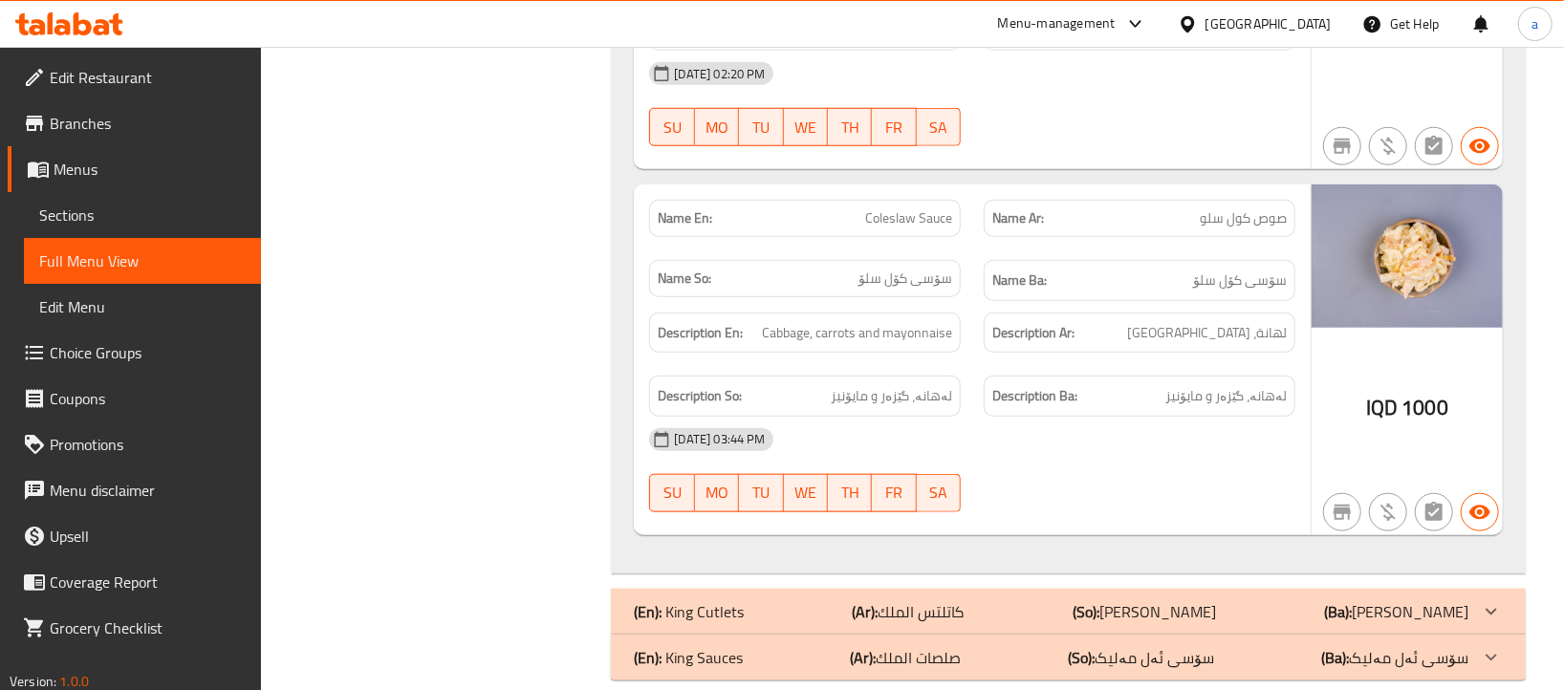
scroll to position [13874, 0]
click at [143, 108] on link "Branches" at bounding box center [134, 123] width 253 height 46
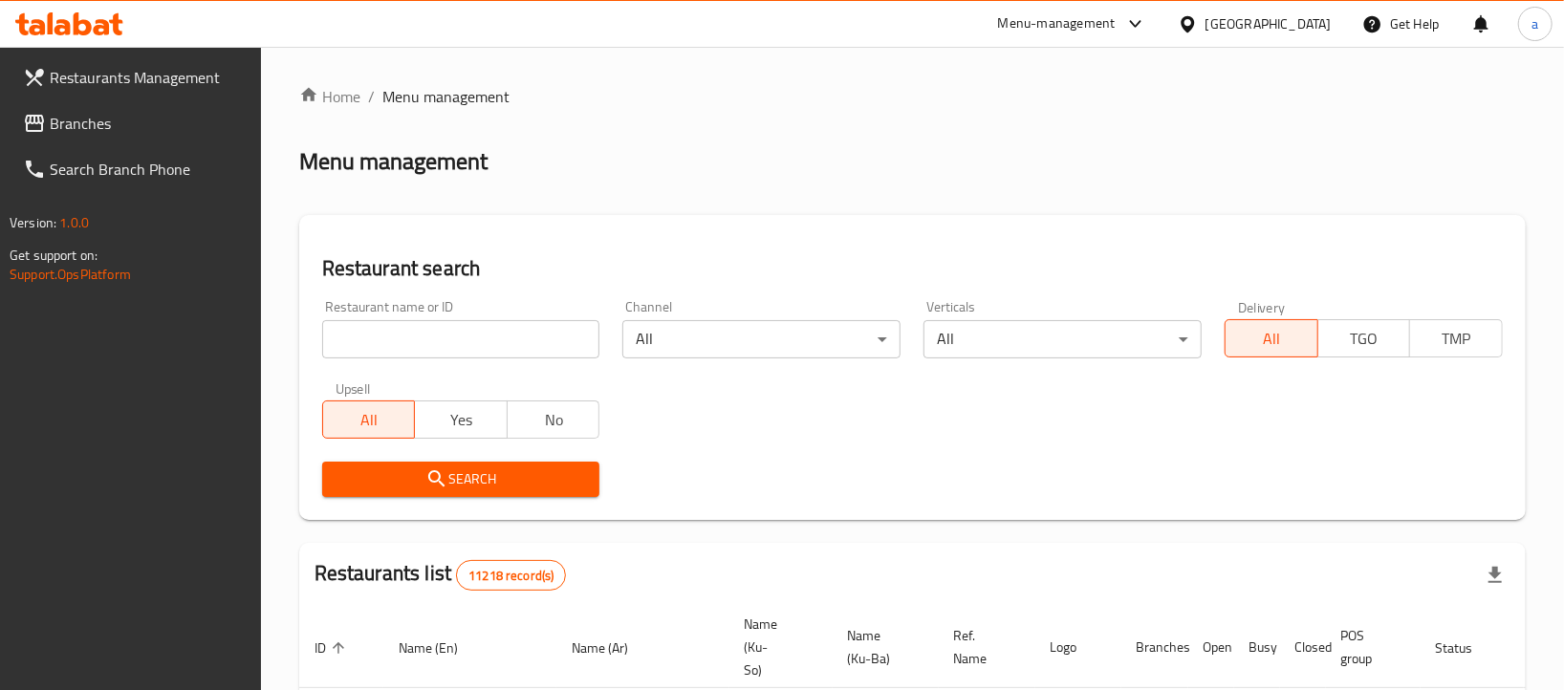
click at [145, 121] on span "Branches" at bounding box center [148, 123] width 196 height 23
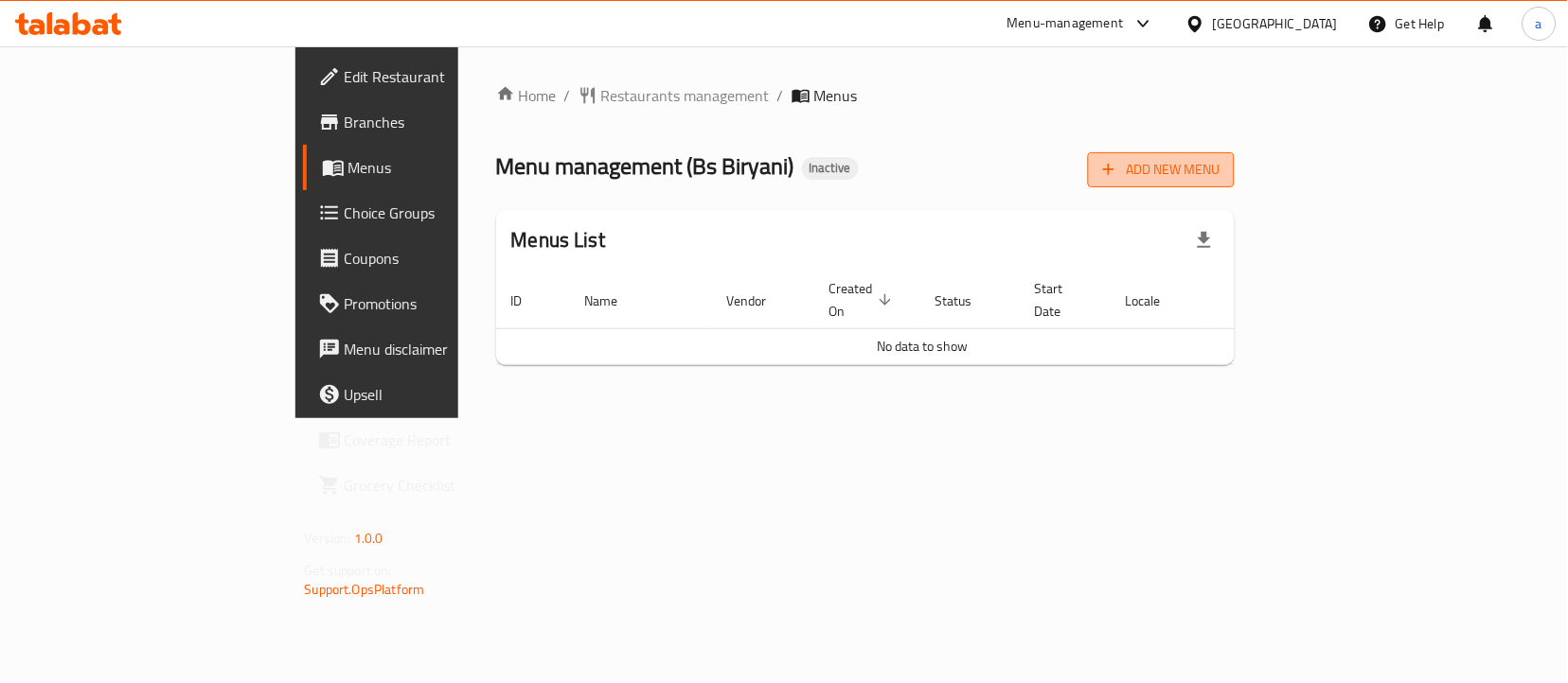
click at [1219, 158] on span "Add New Menu" at bounding box center [1162, 170] width 117 height 24
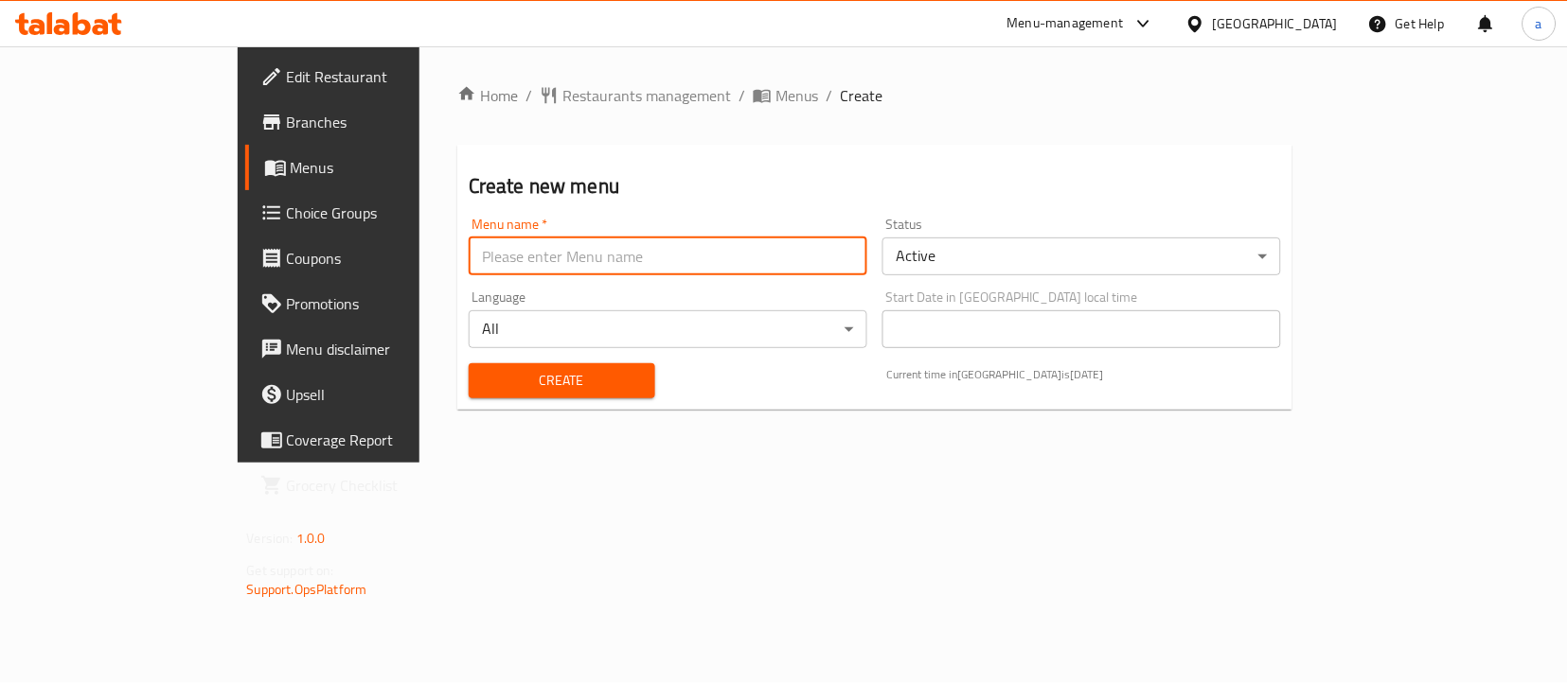
click at [775, 262] on input "text" at bounding box center [668, 256] width 398 height 38
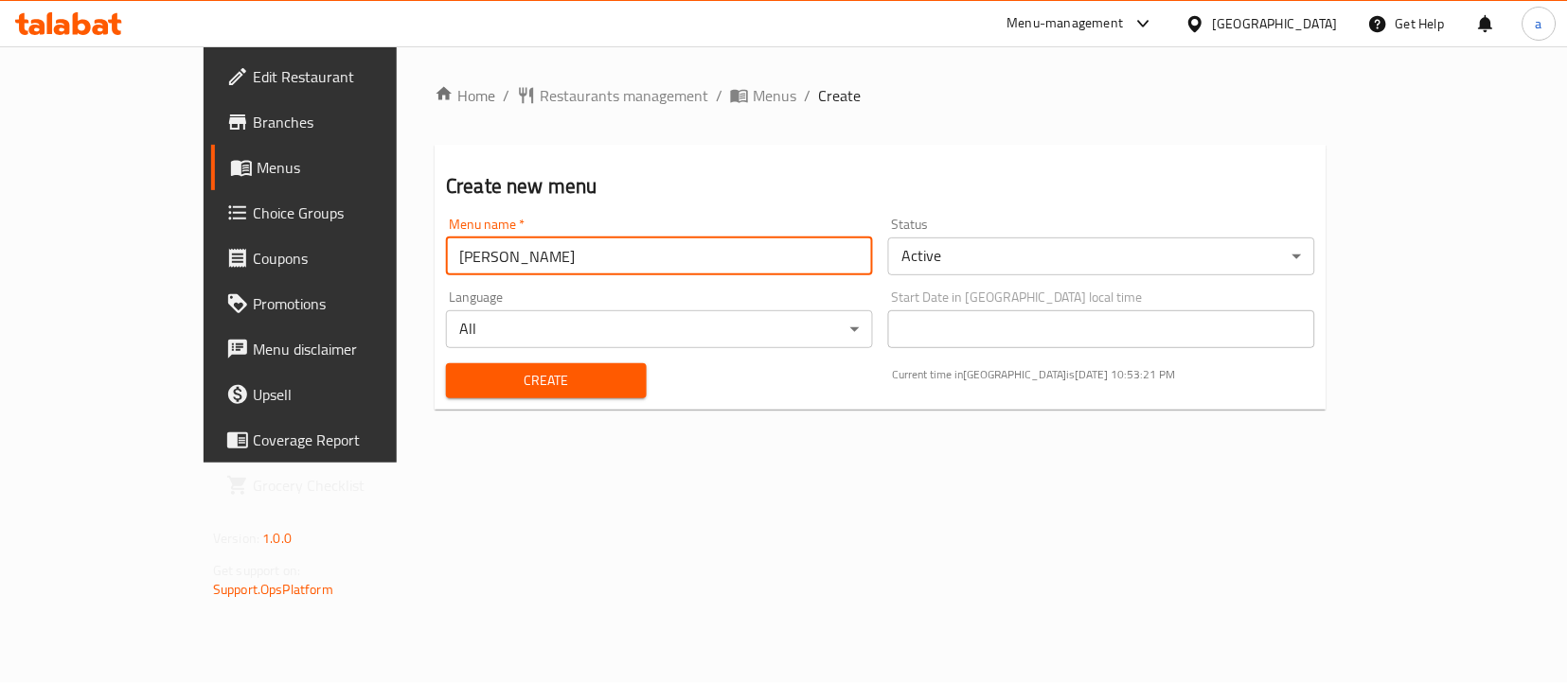
type input "ahmed haidary"
click at [527, 377] on span "Create" at bounding box center [546, 381] width 169 height 24
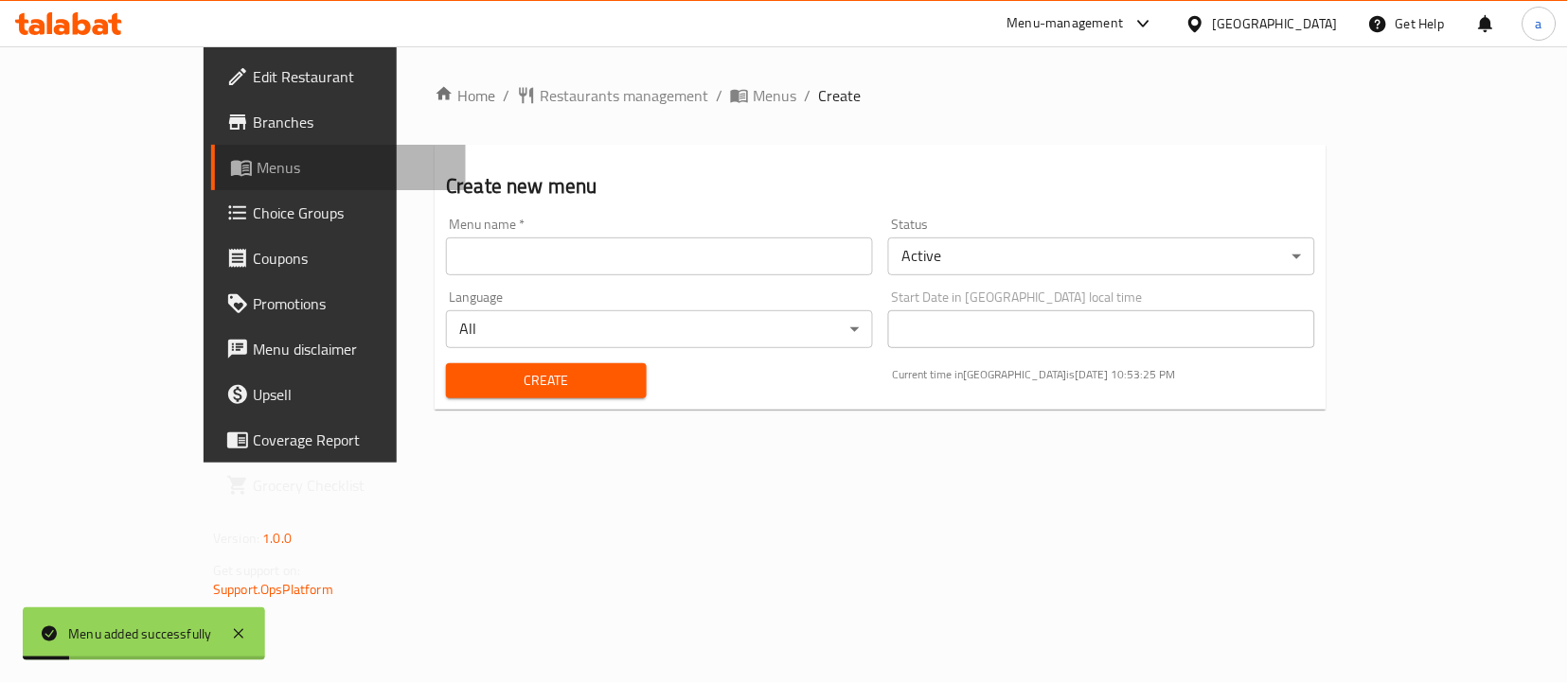
click at [257, 175] on span "Menus" at bounding box center [354, 167] width 194 height 23
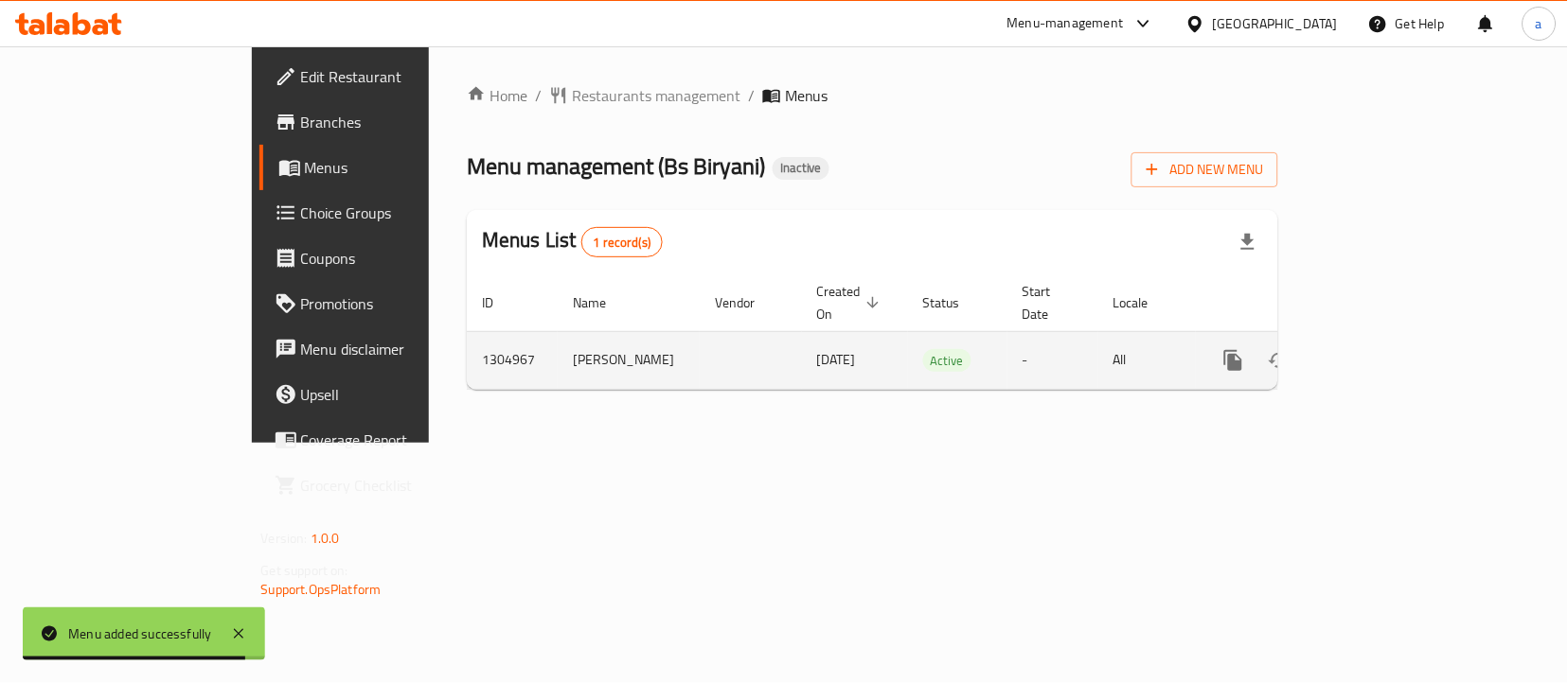
click at [1382, 349] on icon "enhanced table" at bounding box center [1370, 360] width 23 height 23
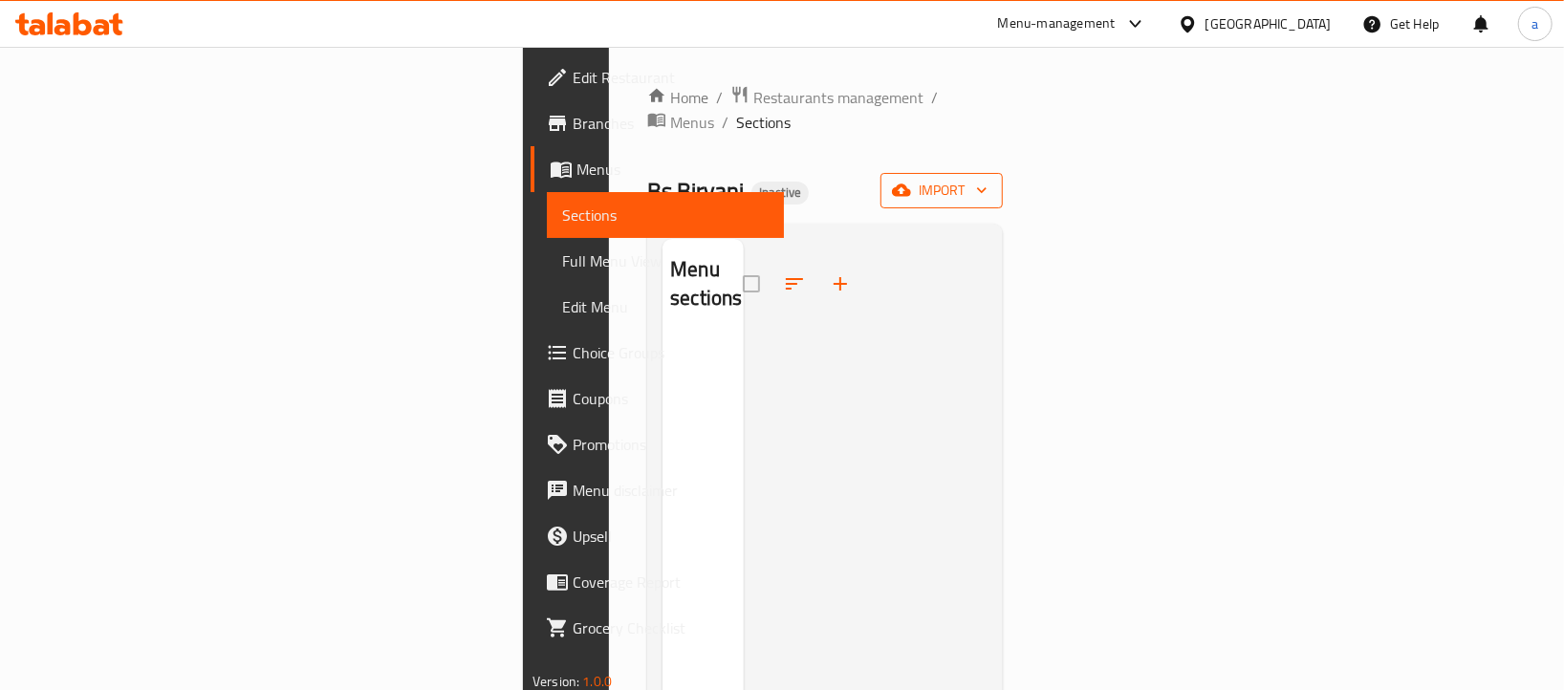
click at [988, 179] on span "import" at bounding box center [942, 191] width 92 height 24
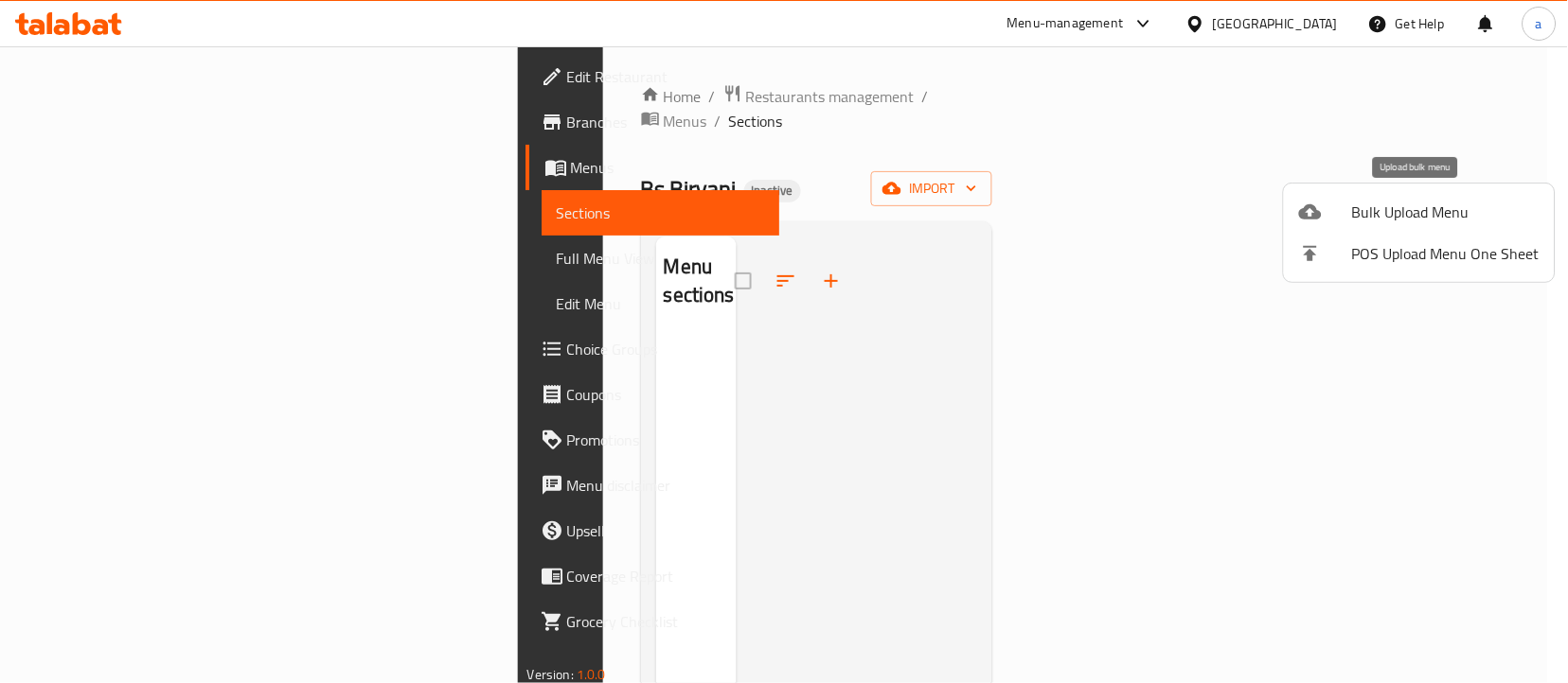
click at [1338, 212] on div at bounding box center [1326, 212] width 53 height 23
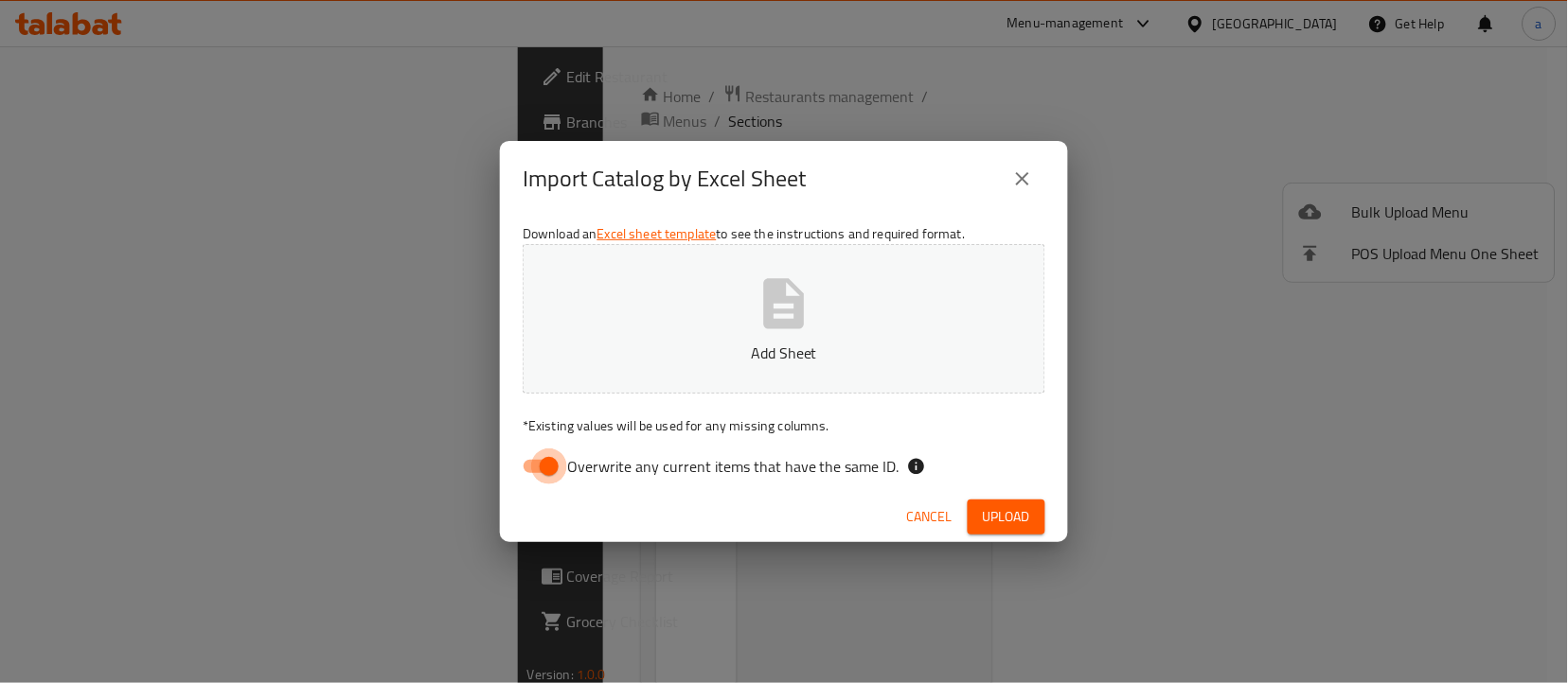
click at [550, 469] on input "Overwrite any current items that have the same ID." at bounding box center [549, 466] width 108 height 36
checkbox input "false"
click at [721, 333] on button "Add Sheet" at bounding box center [784, 319] width 523 height 149
click at [1015, 518] on span "Upload" at bounding box center [1006, 518] width 48 height 24
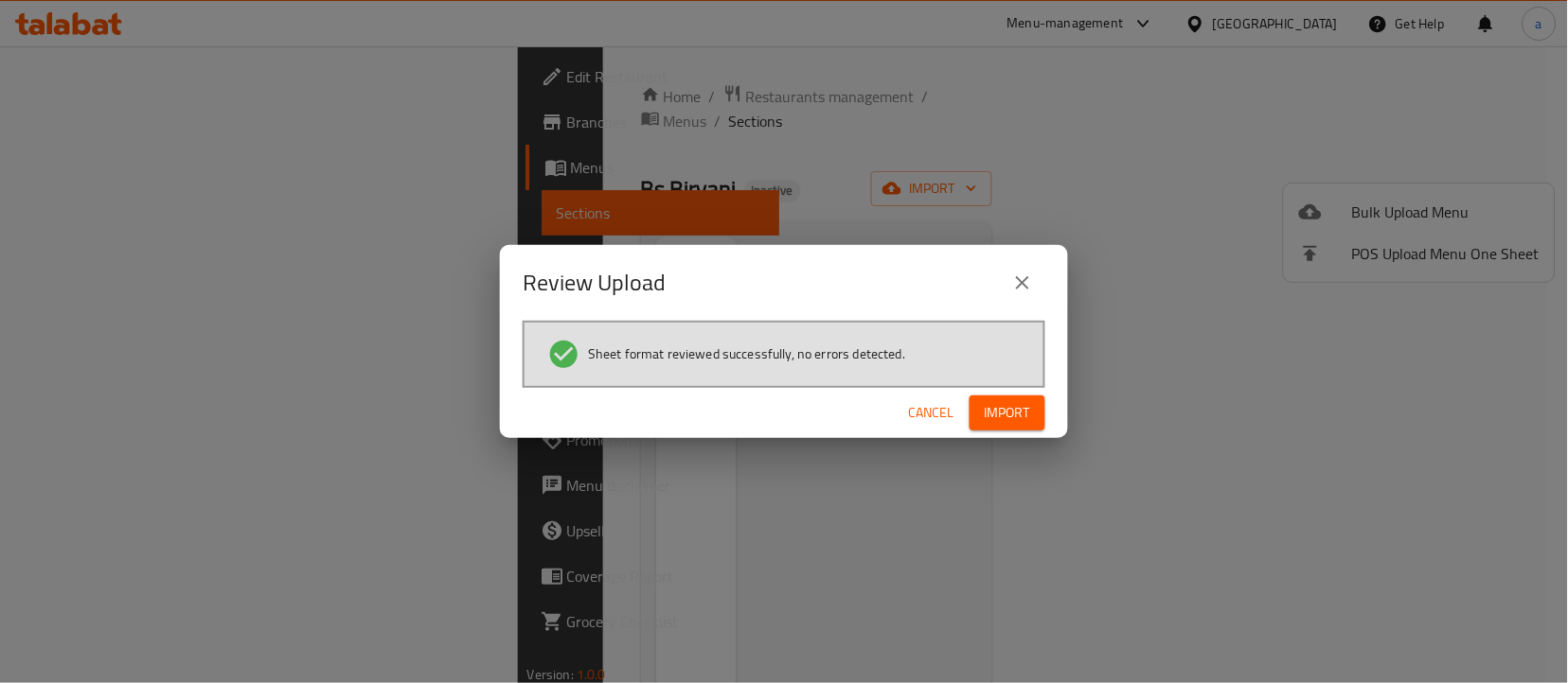
click at [1016, 429] on button "Import" at bounding box center [1007, 413] width 75 height 35
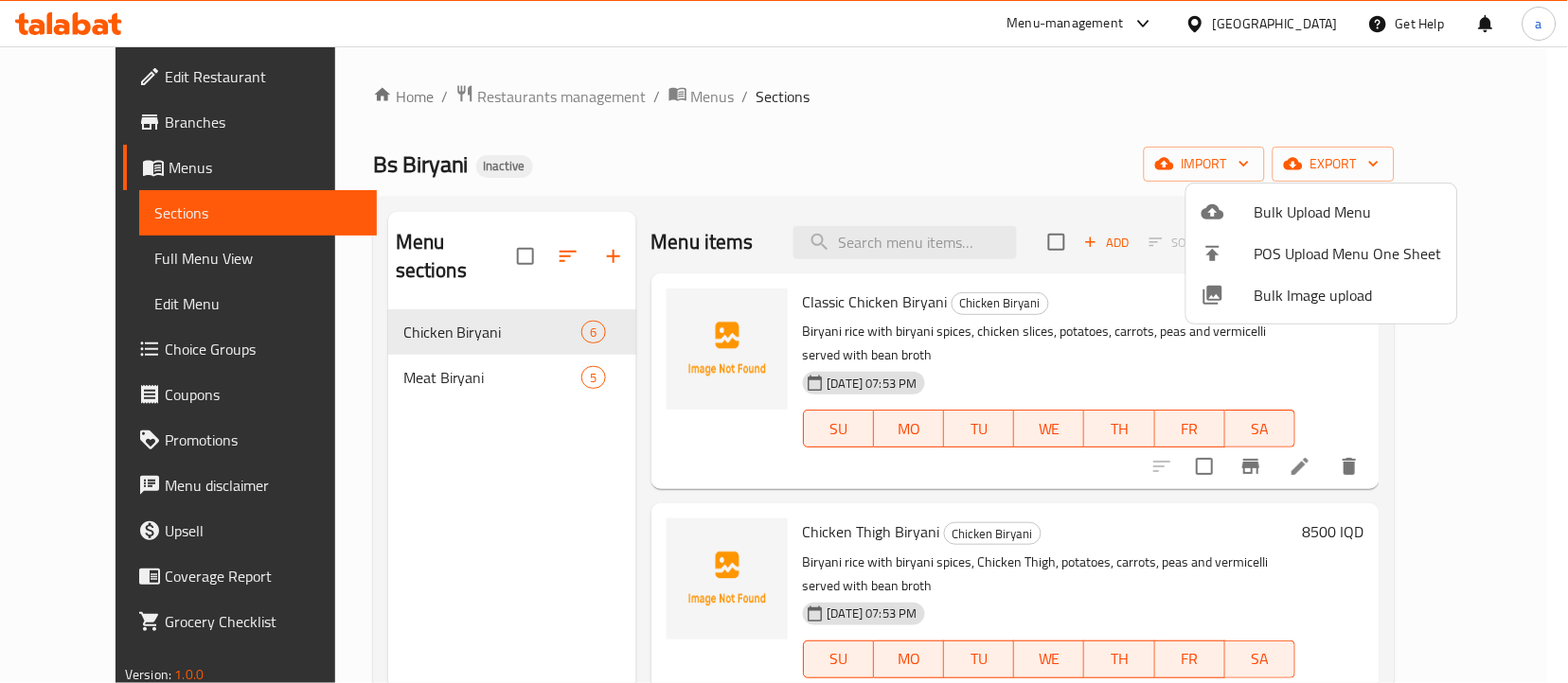
click at [1059, 160] on div at bounding box center [784, 342] width 1568 height 683
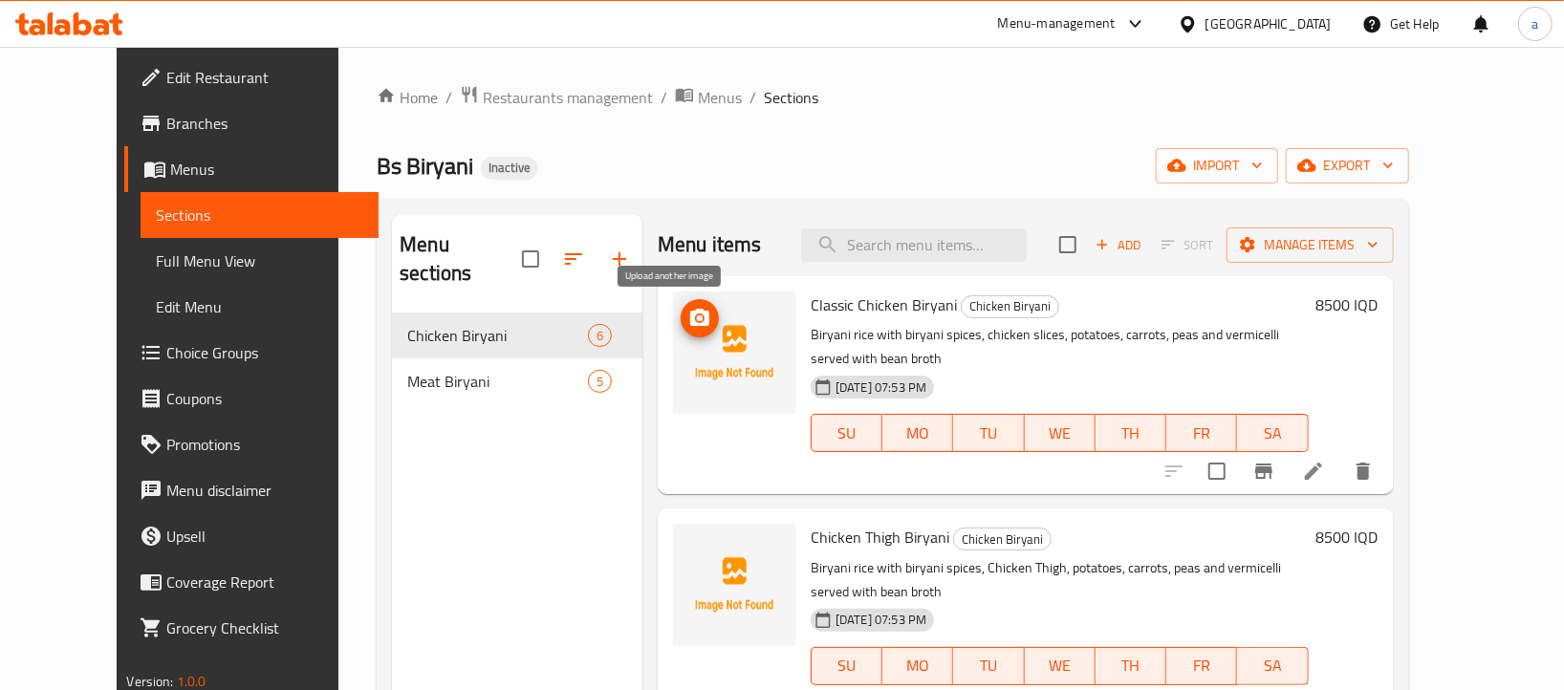
click at [697, 320] on circle "upload picture" at bounding box center [700, 318] width 6 height 6
drag, startPoint x: 925, startPoint y: 303, endPoint x: 782, endPoint y: 289, distance: 144.1
click at [803, 289] on div "Classic Chicken Biryani Chicken Biryani Biryani rice with biryani spices, chick…" at bounding box center [1059, 385] width 512 height 203
copy span "Classic Chicken Biryani"
click at [694, 305] on img at bounding box center [734, 353] width 122 height 122
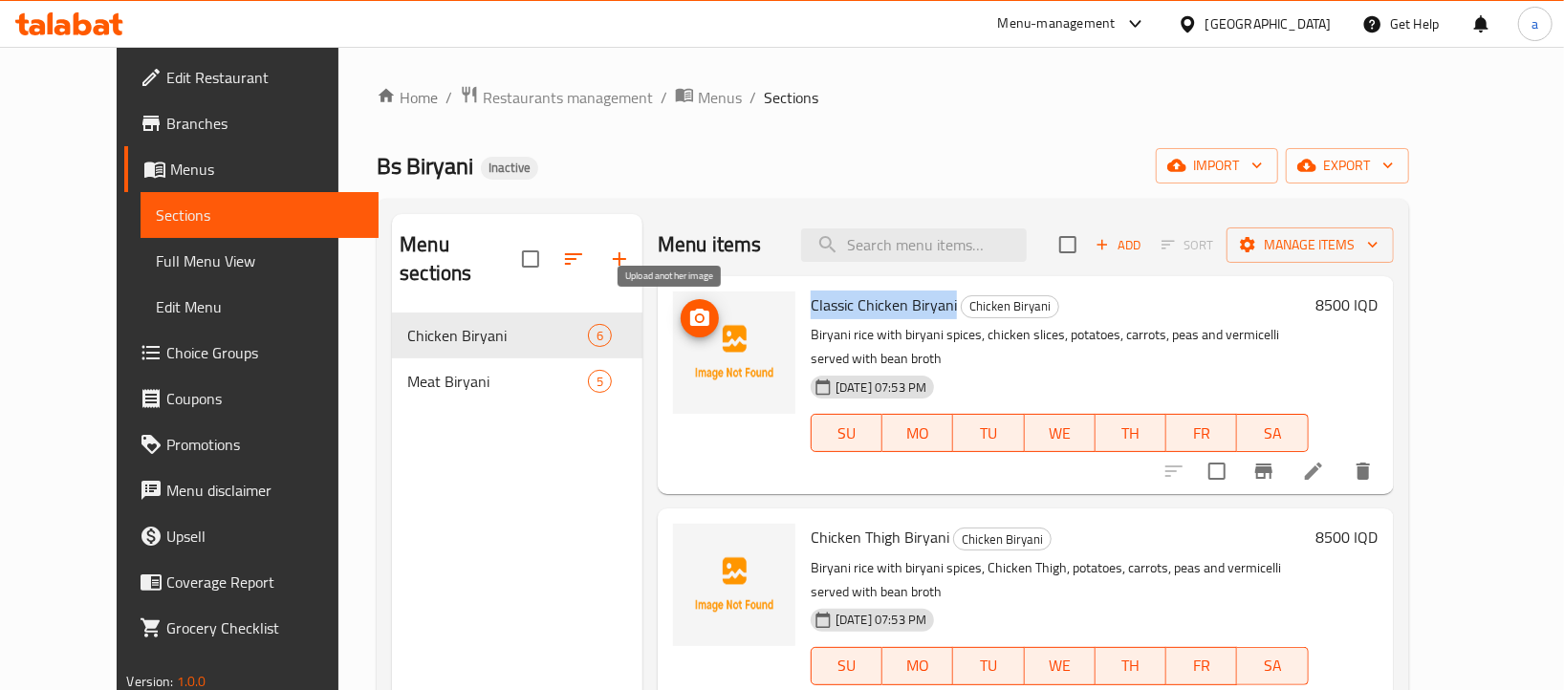
click at [688, 309] on icon "upload picture" at bounding box center [699, 318] width 23 height 23
click at [688, 539] on icon "upload picture" at bounding box center [699, 550] width 23 height 23
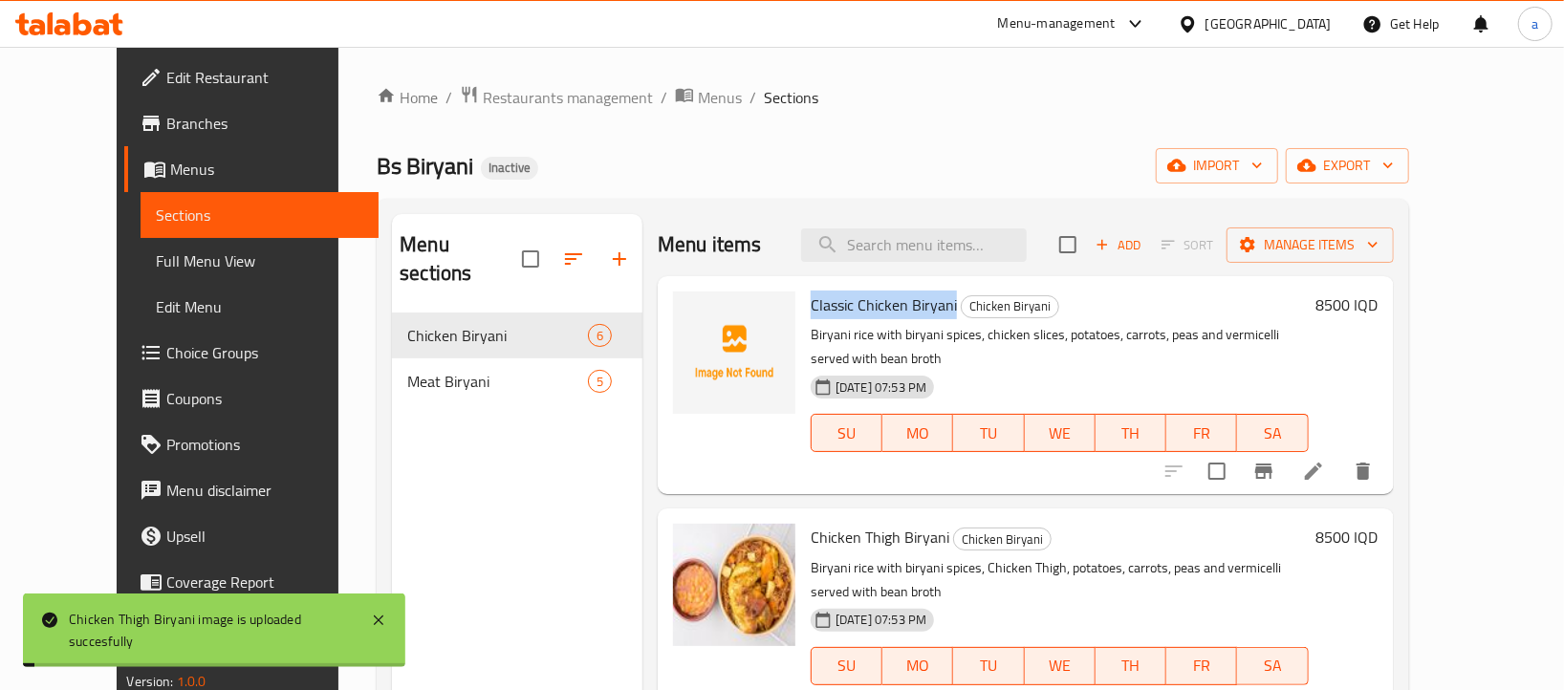
scroll to position [339, 0]
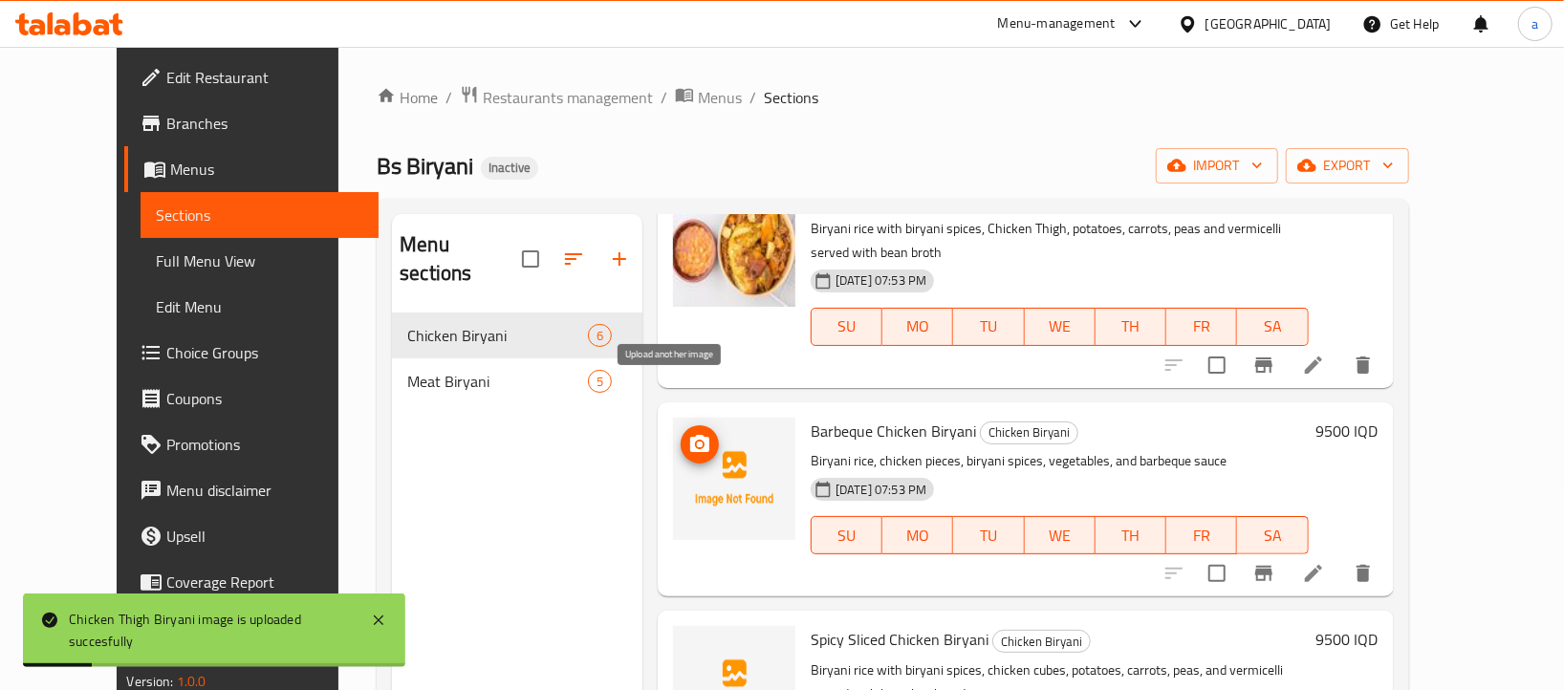
click at [690, 435] on icon "upload picture" at bounding box center [699, 443] width 19 height 17
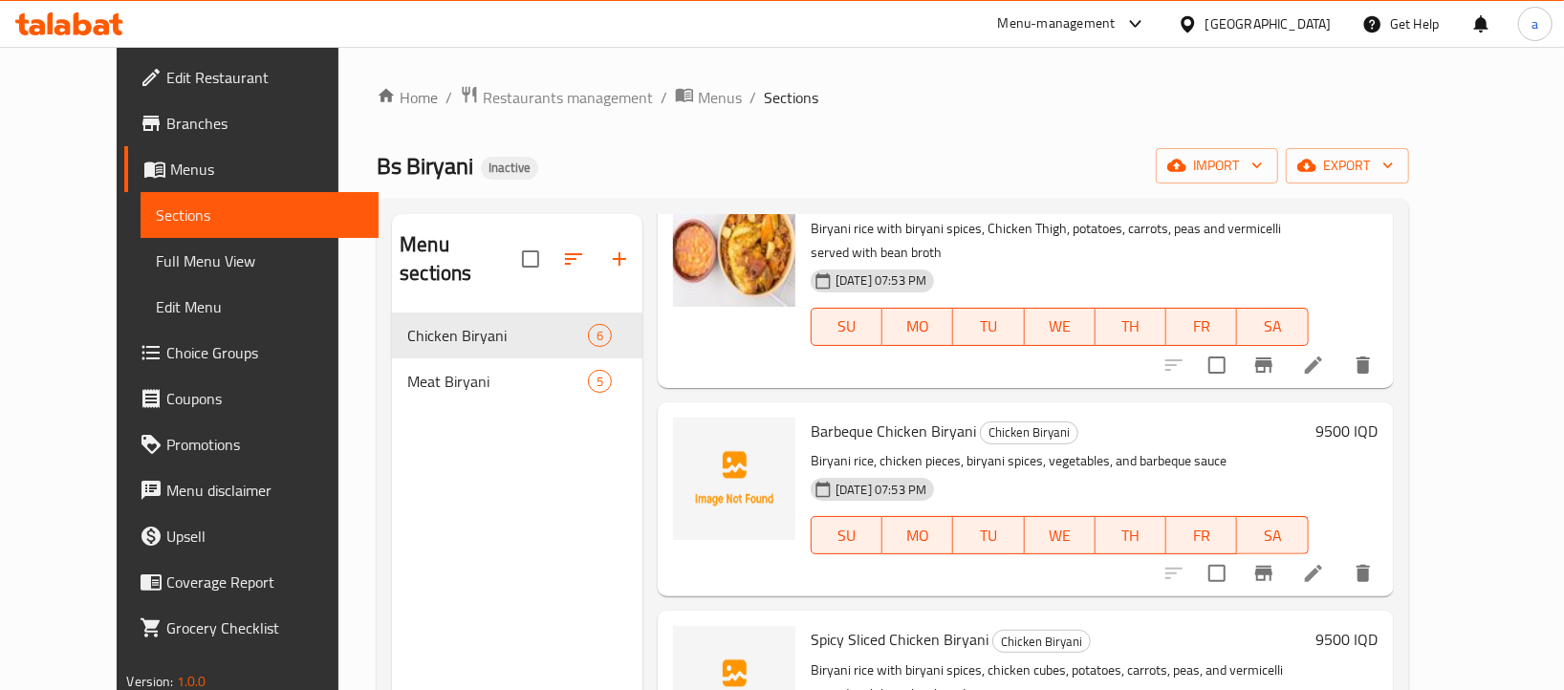
click at [1325, 562] on icon at bounding box center [1313, 573] width 23 height 23
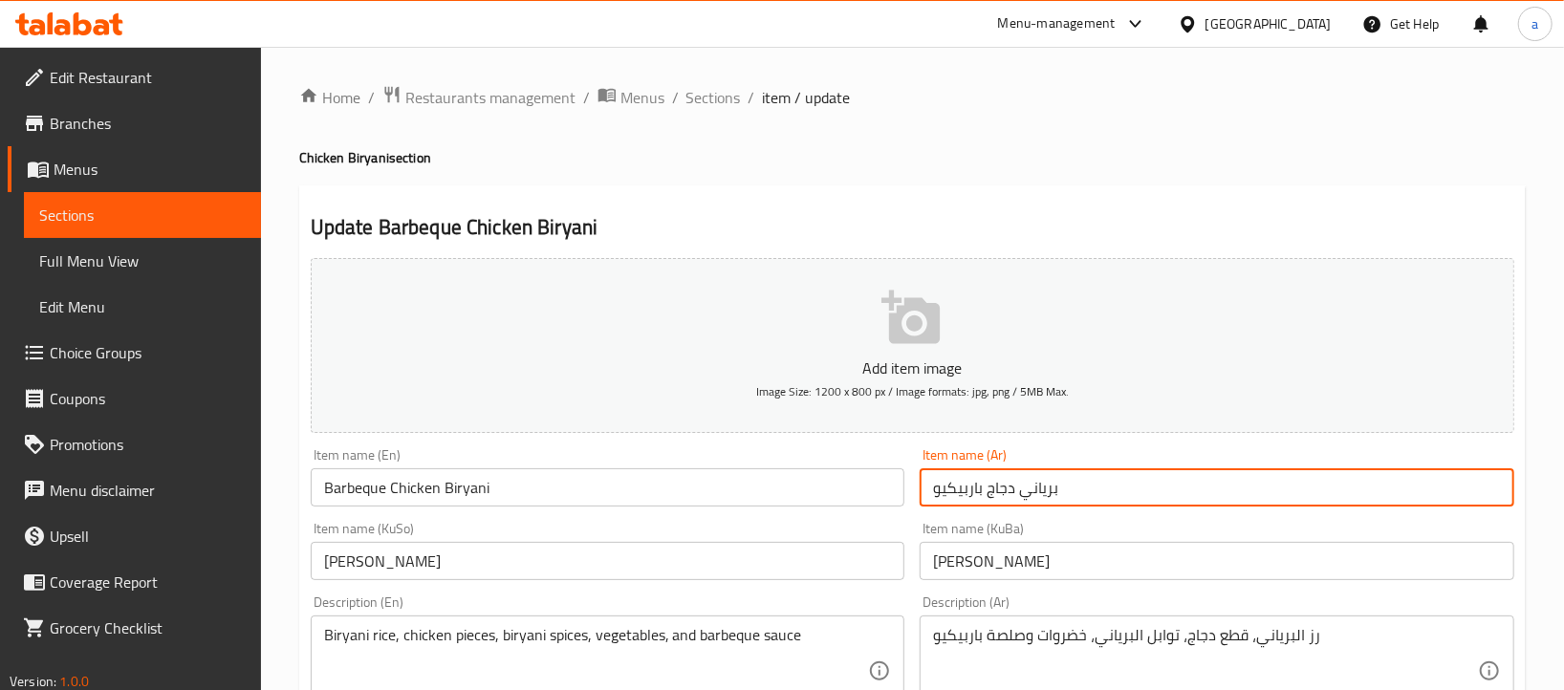
drag, startPoint x: 1070, startPoint y: 485, endPoint x: 894, endPoint y: 494, distance: 176.2
click at [185, 218] on span "Sections" at bounding box center [142, 215] width 206 height 23
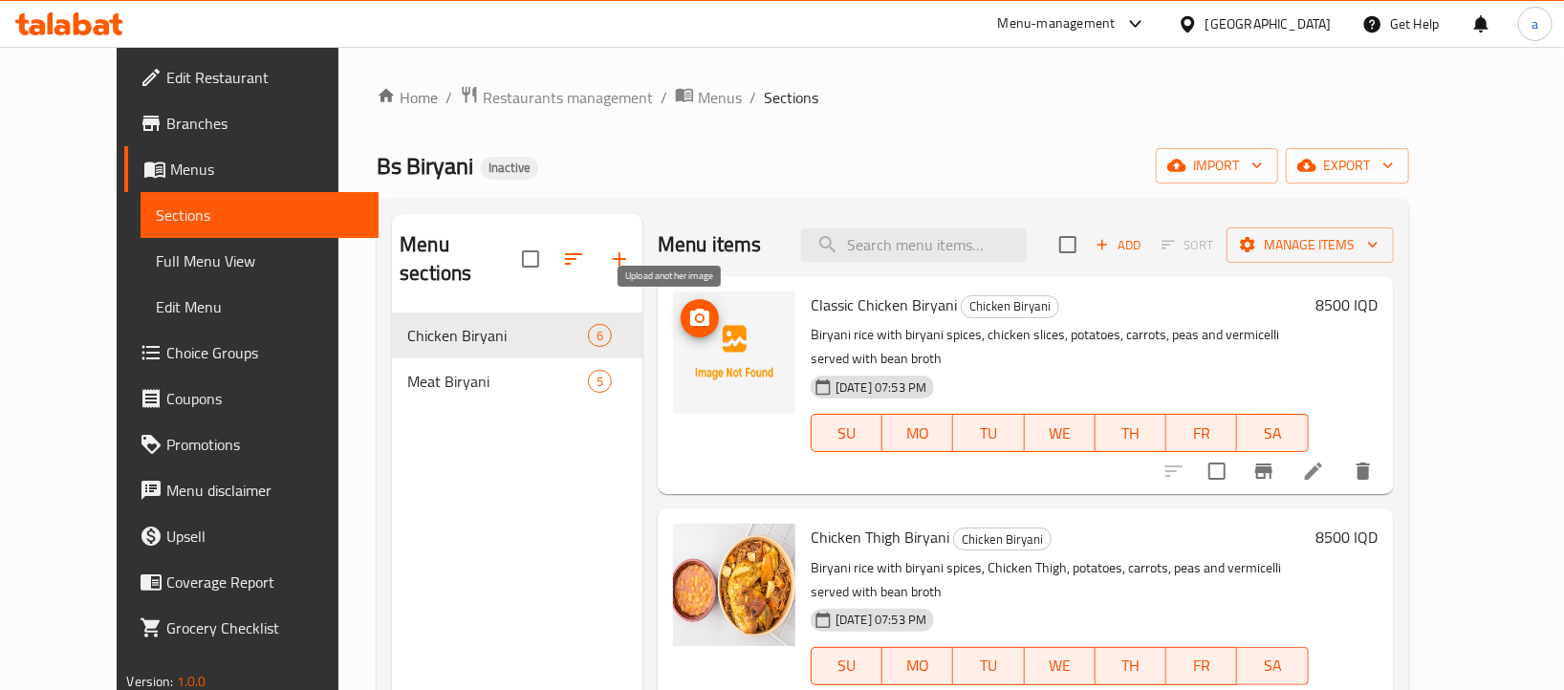
click at [682, 314] on span "upload picture" at bounding box center [700, 318] width 38 height 23
click at [689, 325] on span "upload picture" at bounding box center [700, 318] width 38 height 23
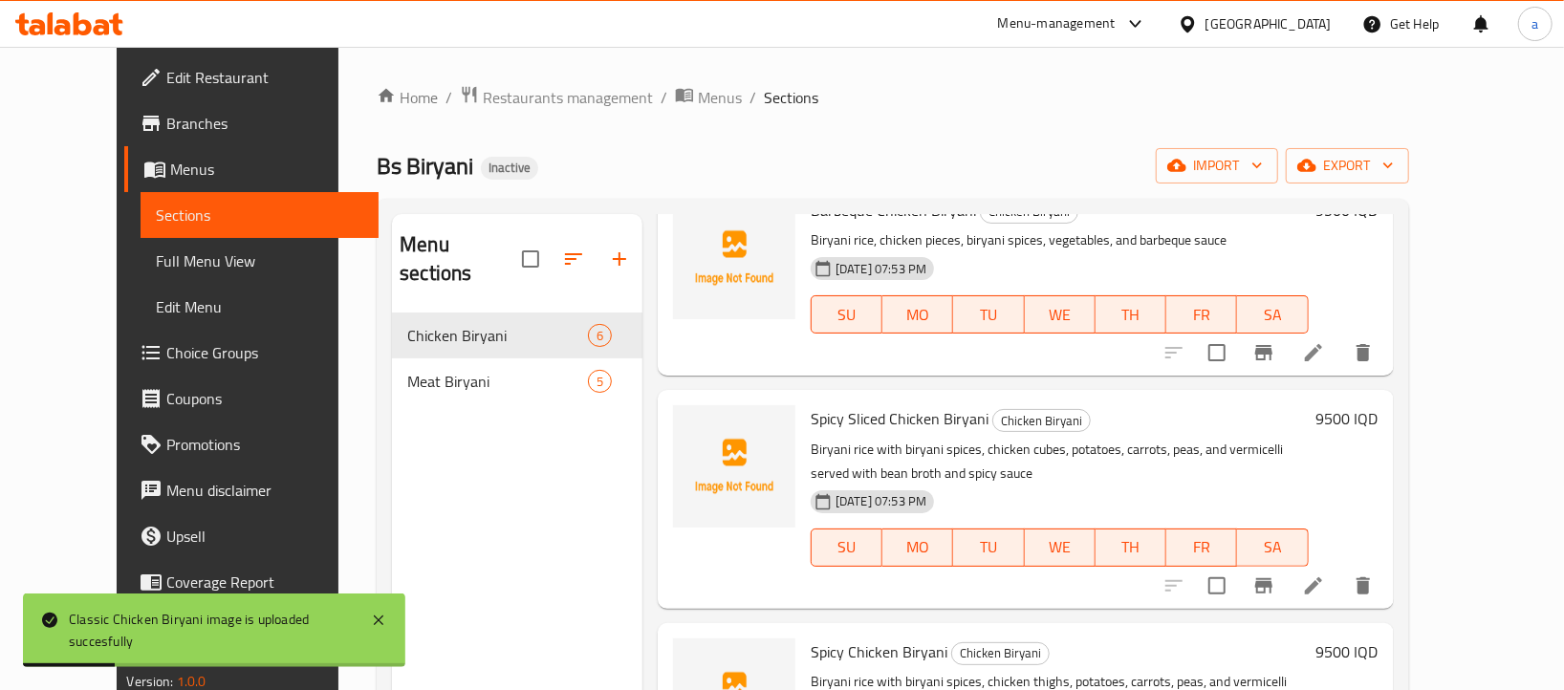
scroll to position [563, 0]
click at [697, 426] on circle "upload picture" at bounding box center [700, 429] width 6 height 6
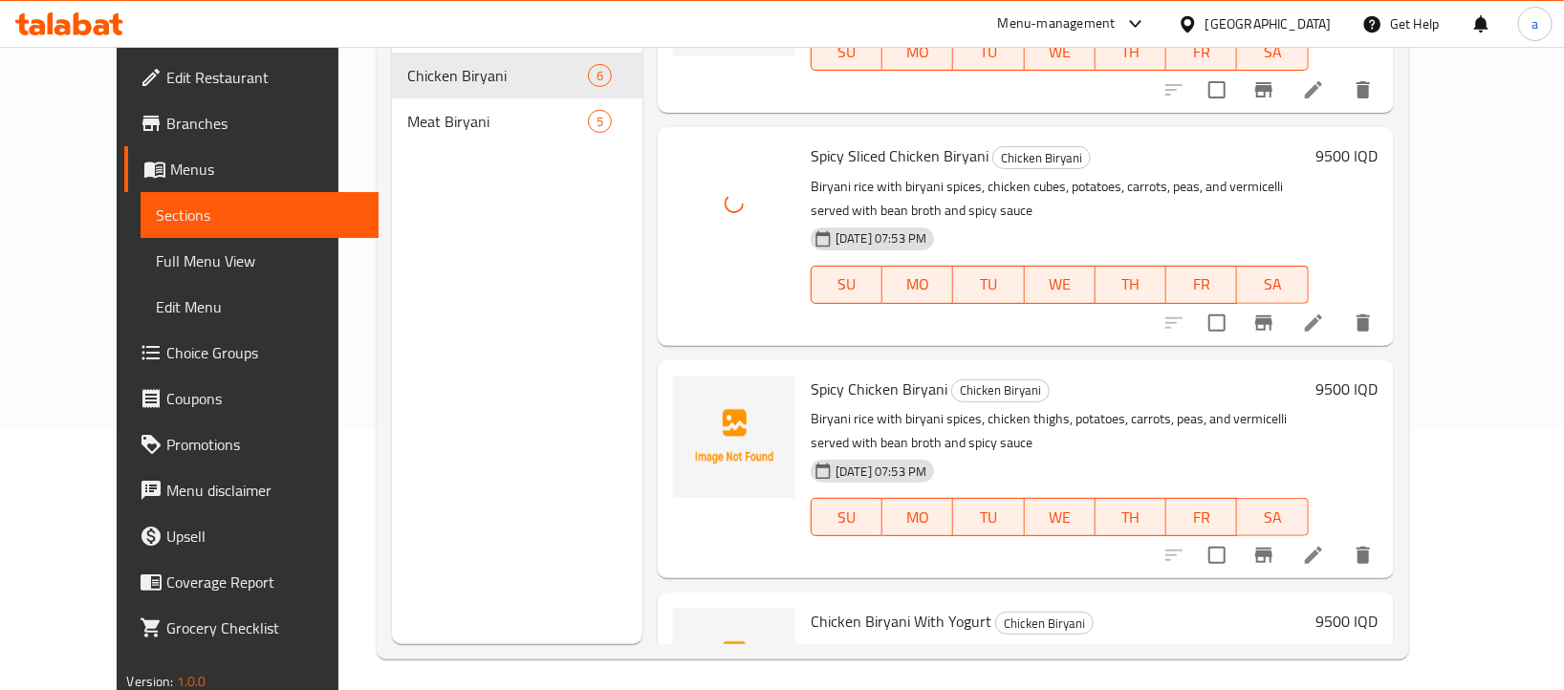
scroll to position [269, 0]
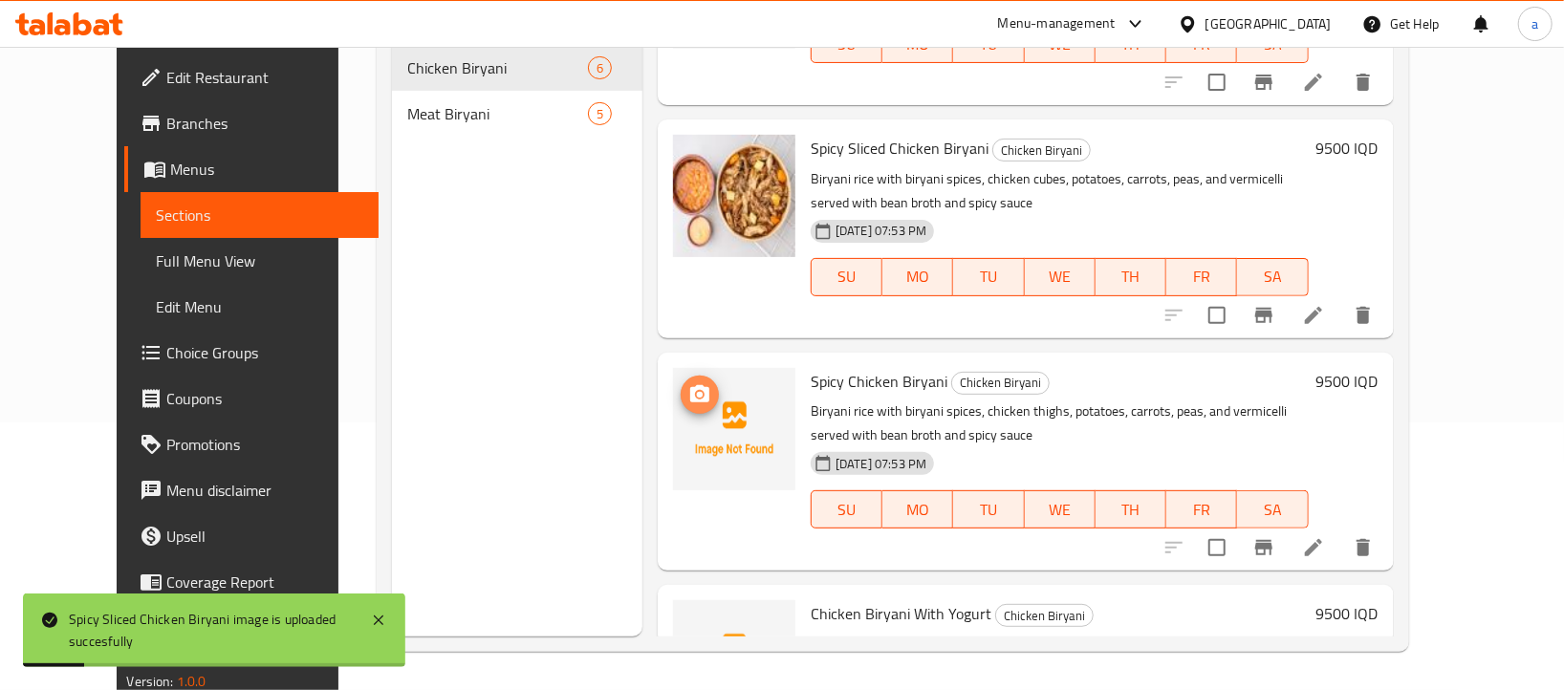
click at [688, 383] on icon "upload picture" at bounding box center [699, 394] width 23 height 23
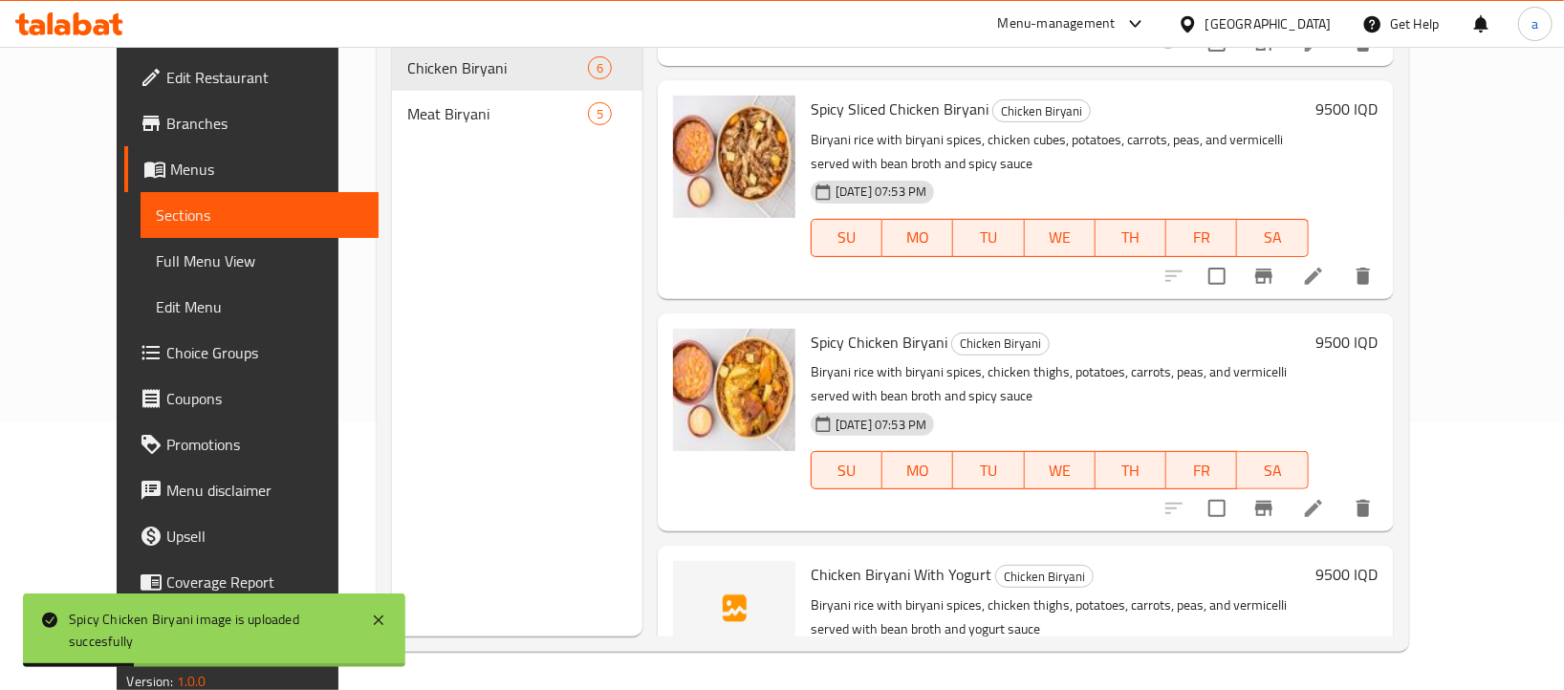
scroll to position [681, 0]
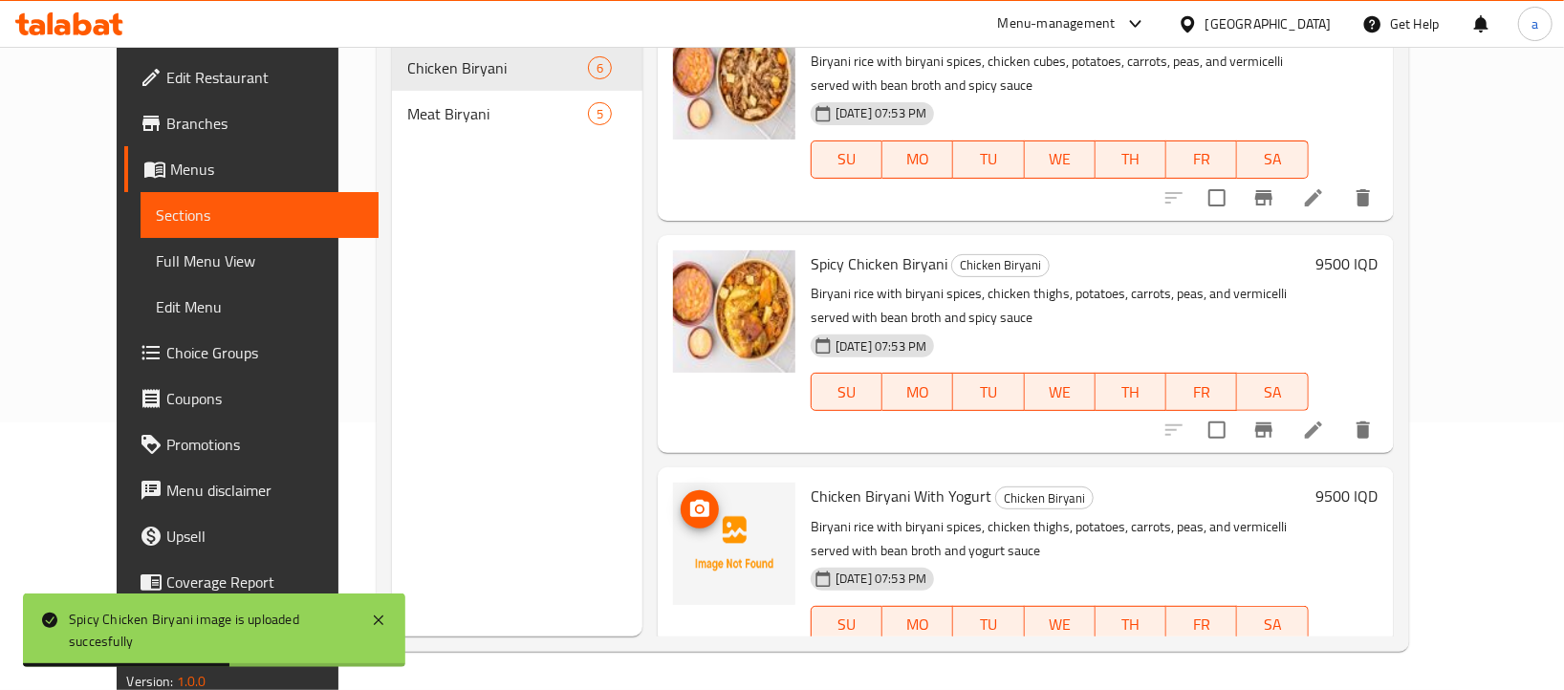
click at [697, 507] on circle "upload picture" at bounding box center [700, 510] width 6 height 6
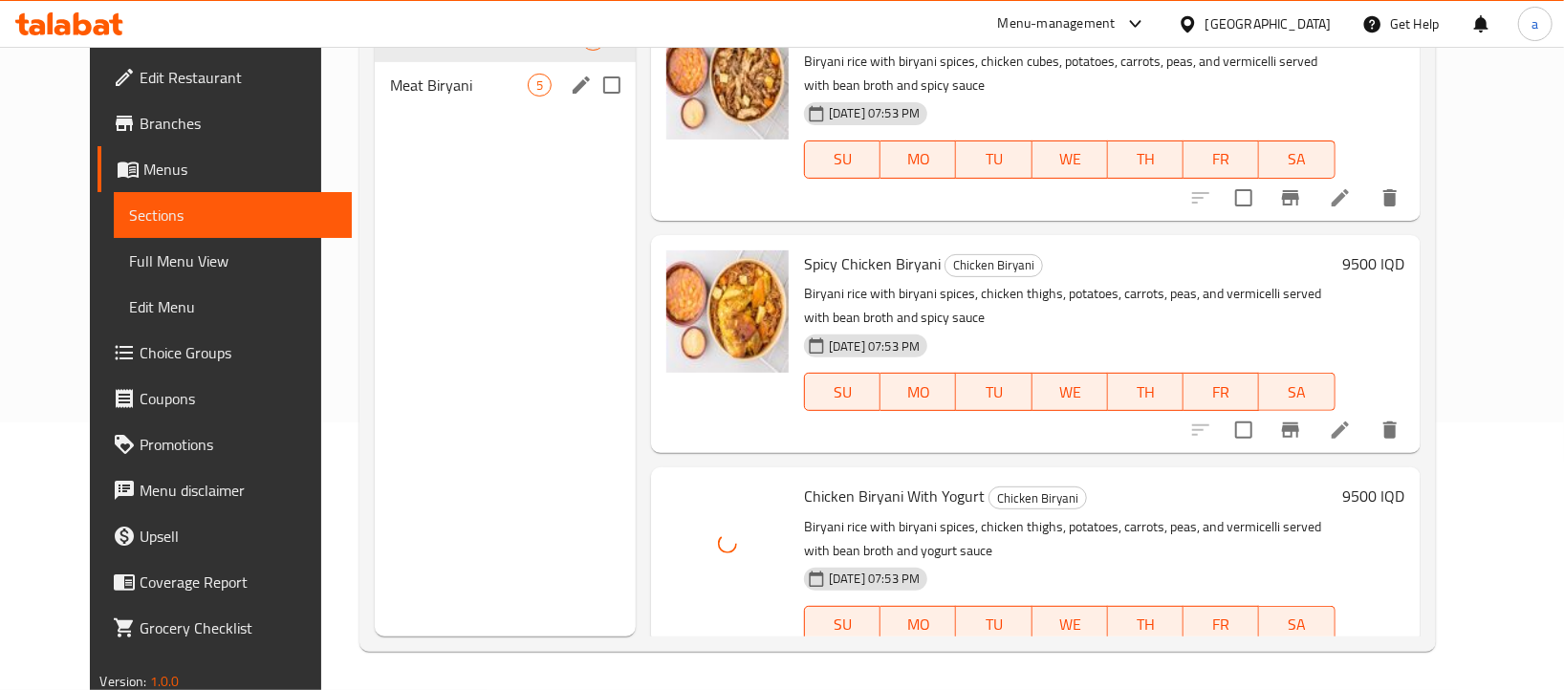
click at [493, 91] on span "Meat Biryani" at bounding box center [459, 85] width 138 height 23
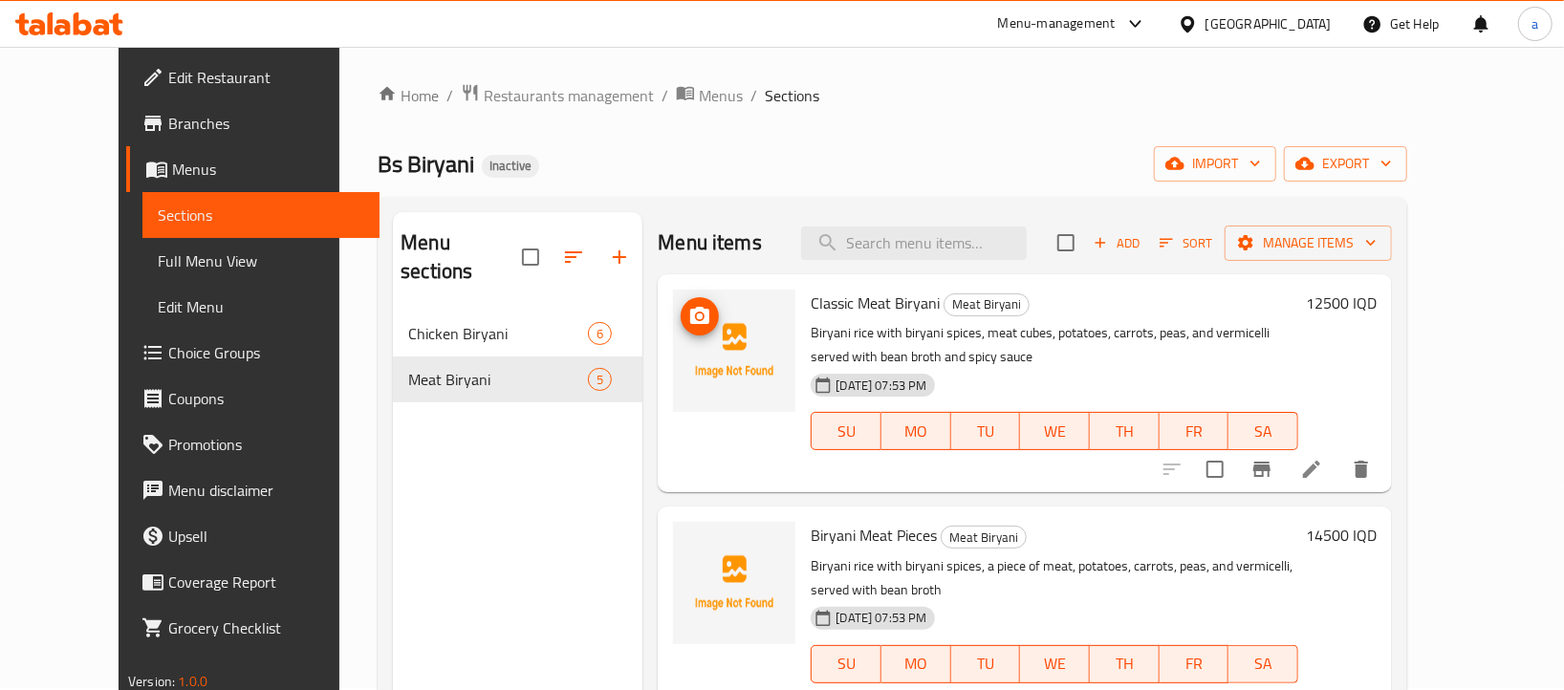
click at [690, 311] on icon "upload picture" at bounding box center [699, 315] width 19 height 17
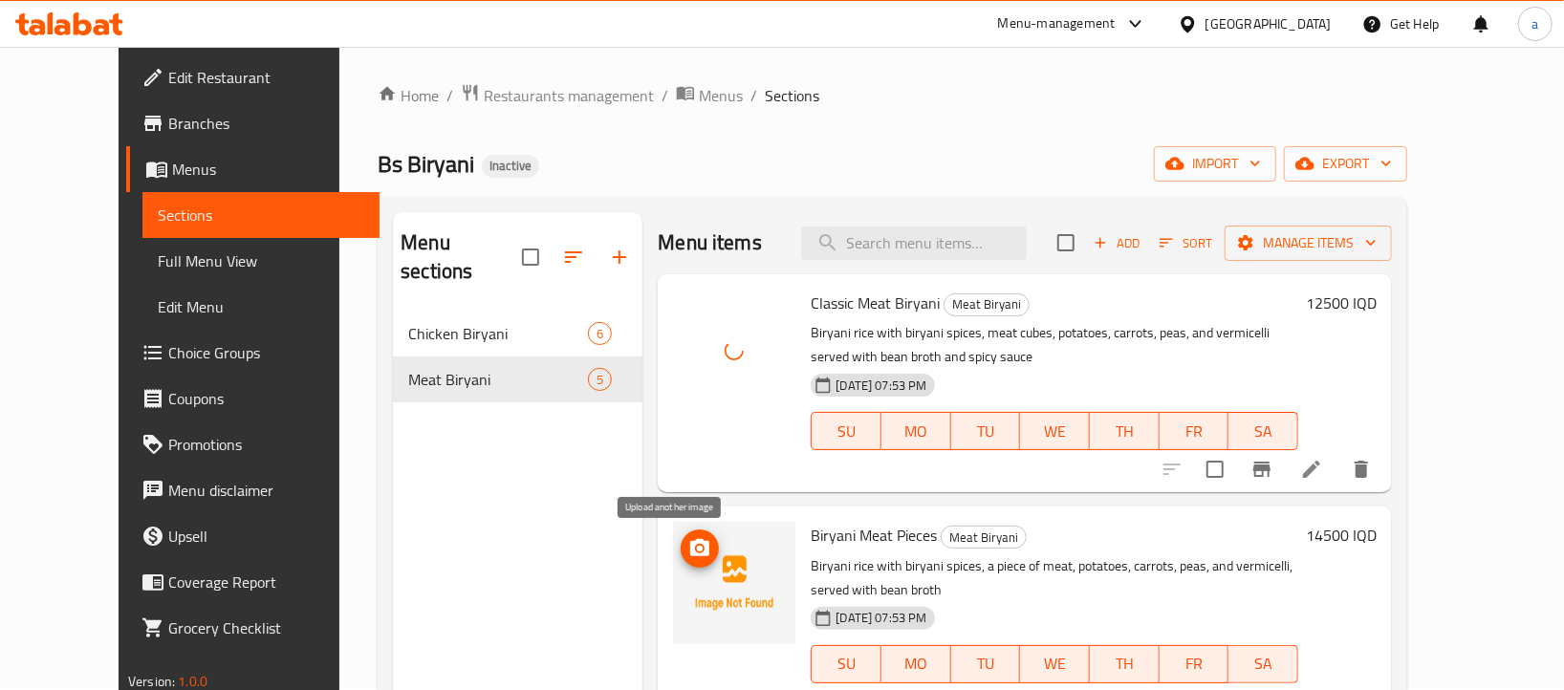
click at [688, 539] on icon "upload picture" at bounding box center [699, 548] width 23 height 23
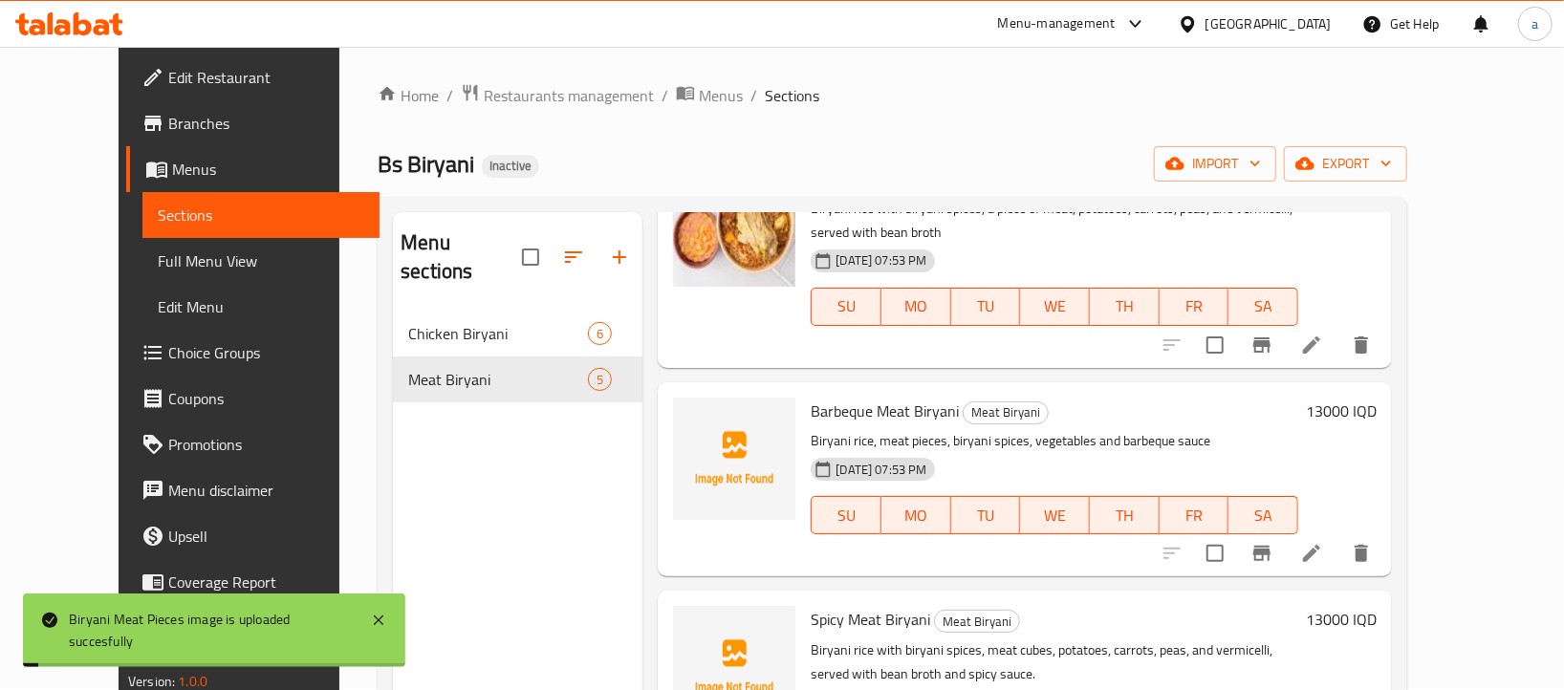
scroll to position [370, 0]
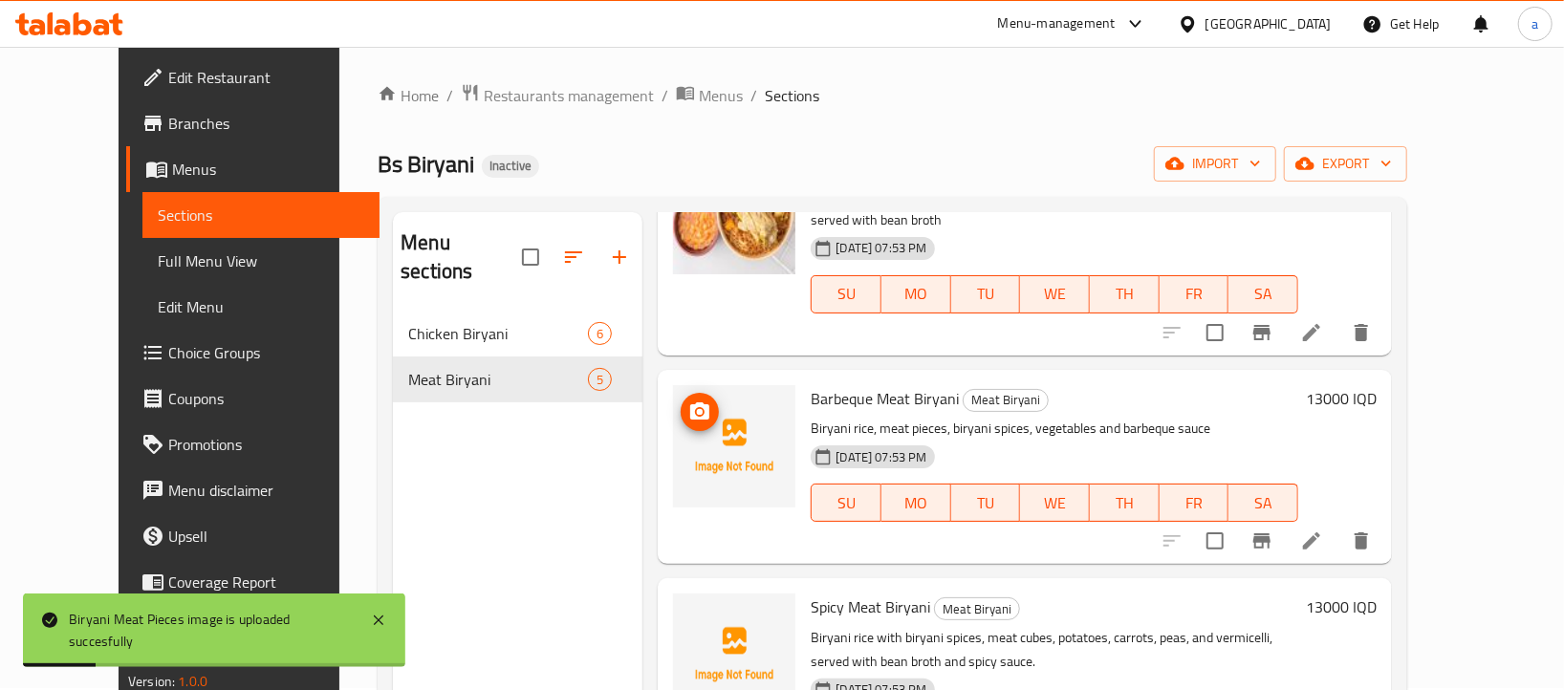
click at [688, 401] on icon "upload picture" at bounding box center [699, 412] width 23 height 23
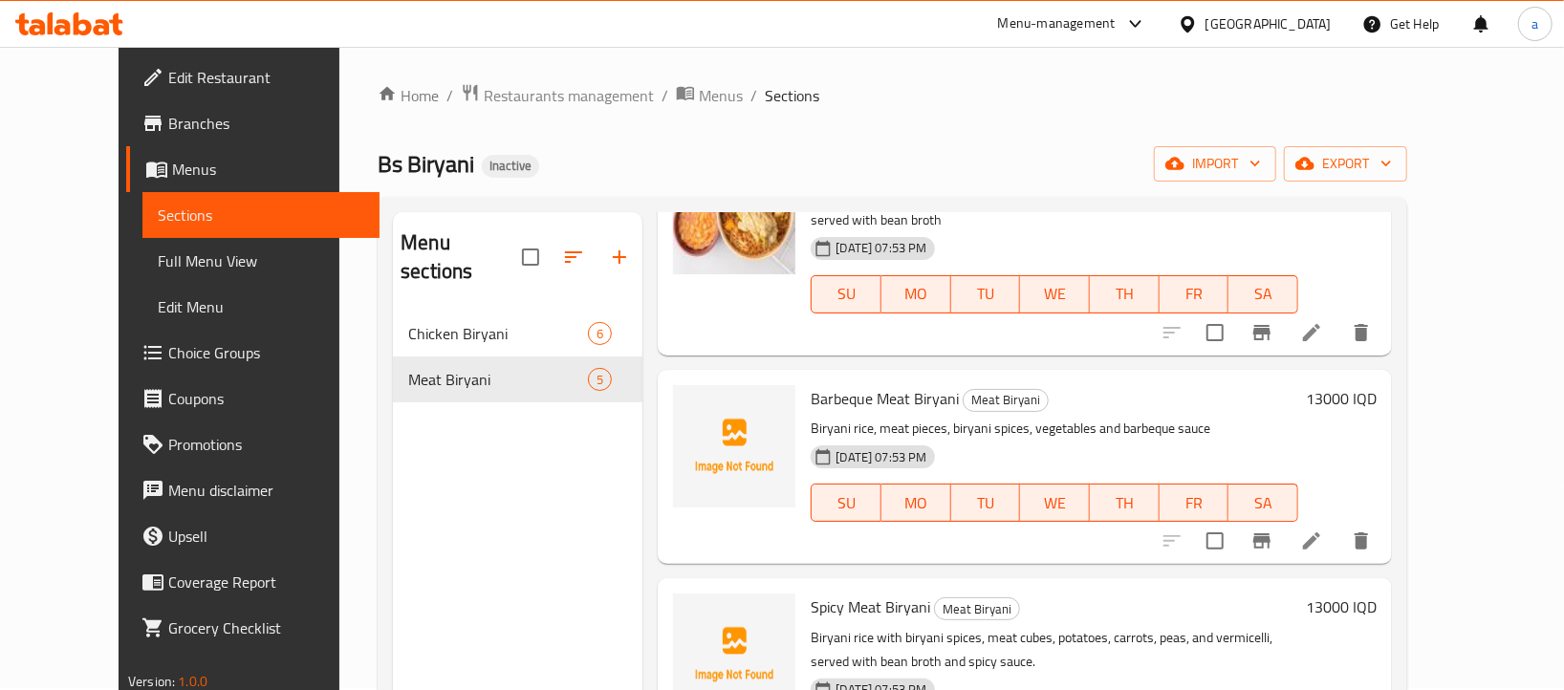
click at [1338, 524] on li at bounding box center [1312, 541] width 54 height 34
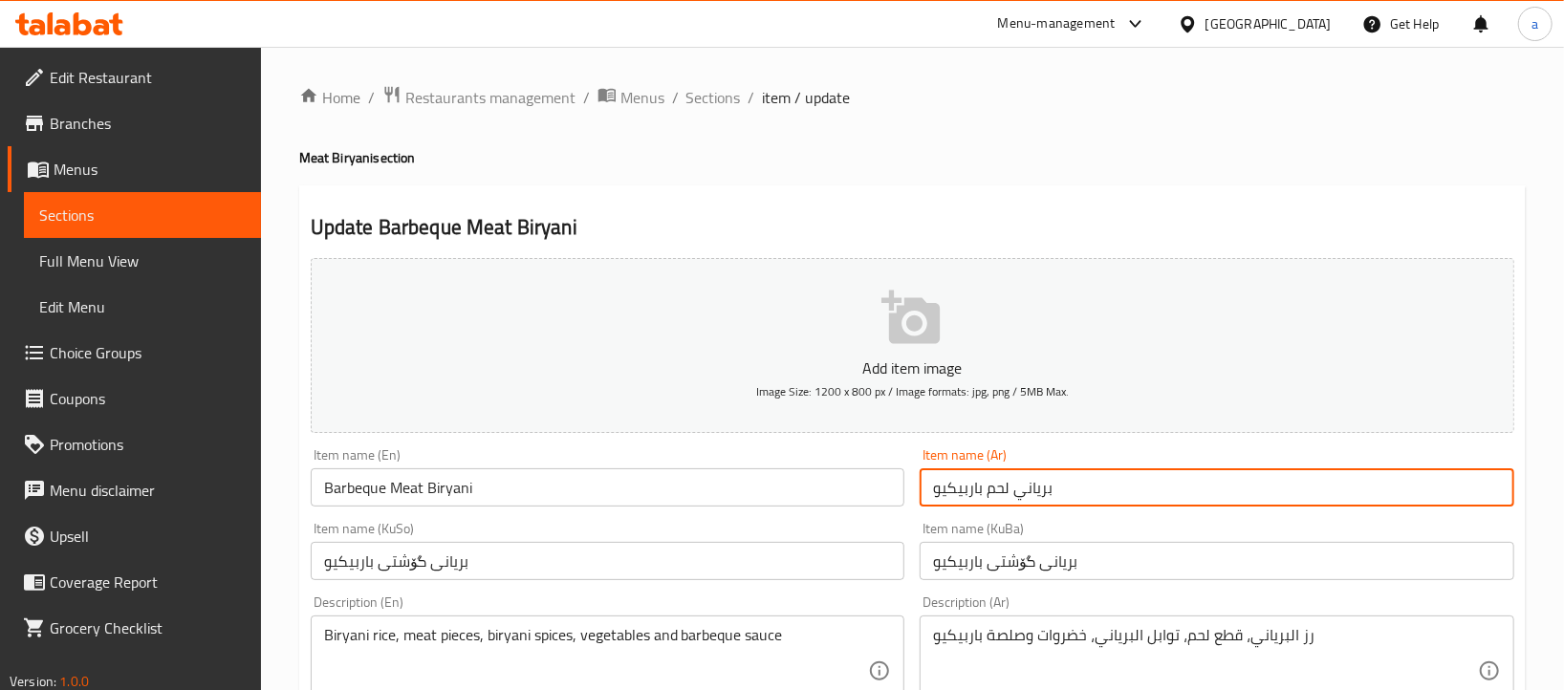
drag, startPoint x: 1000, startPoint y: 474, endPoint x: 914, endPoint y: 473, distance: 86.0
click at [919, 471] on div "Item name (Ar) برياني لحم باربيكيو Item name (Ar)" at bounding box center [1217, 478] width 610 height 74
click at [170, 206] on span "Sections" at bounding box center [142, 215] width 206 height 23
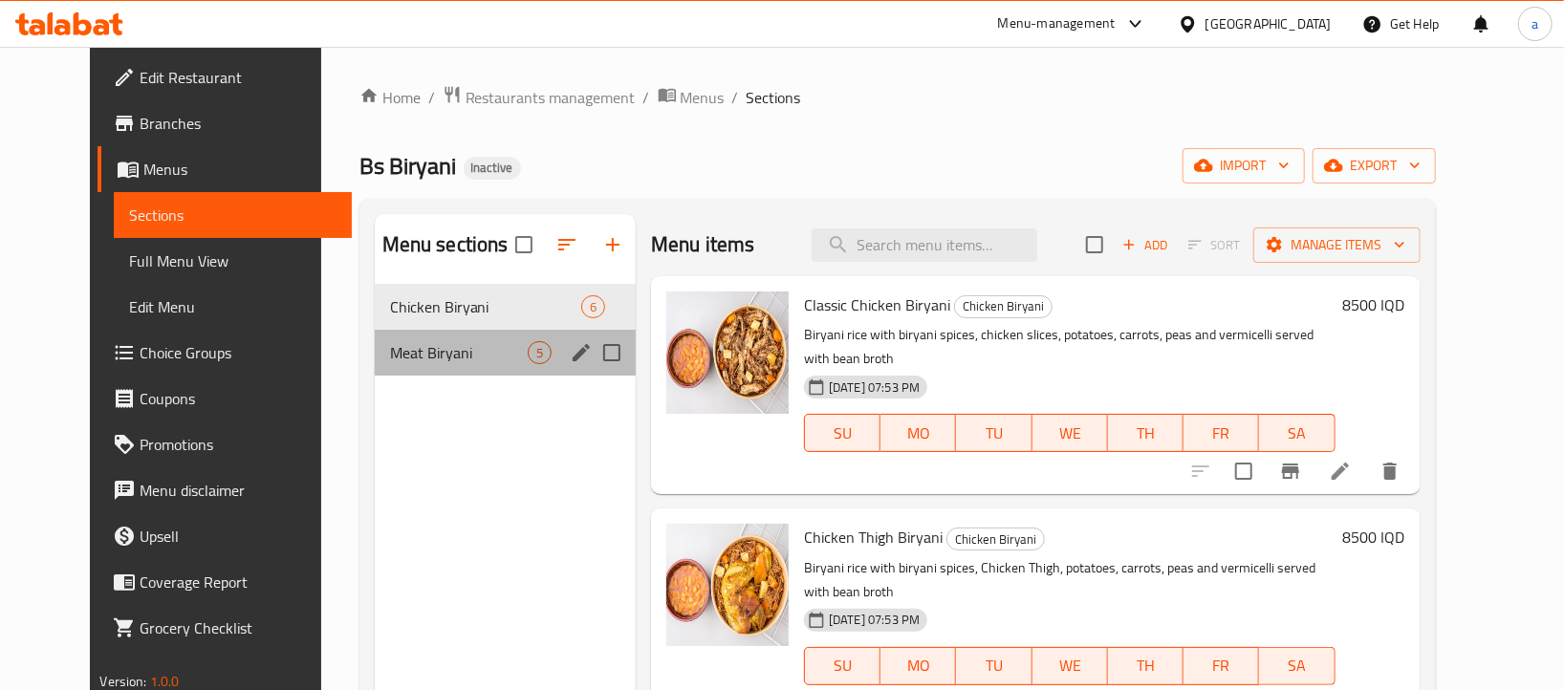
click at [465, 336] on div "Meat Biryani 5" at bounding box center [505, 353] width 261 height 46
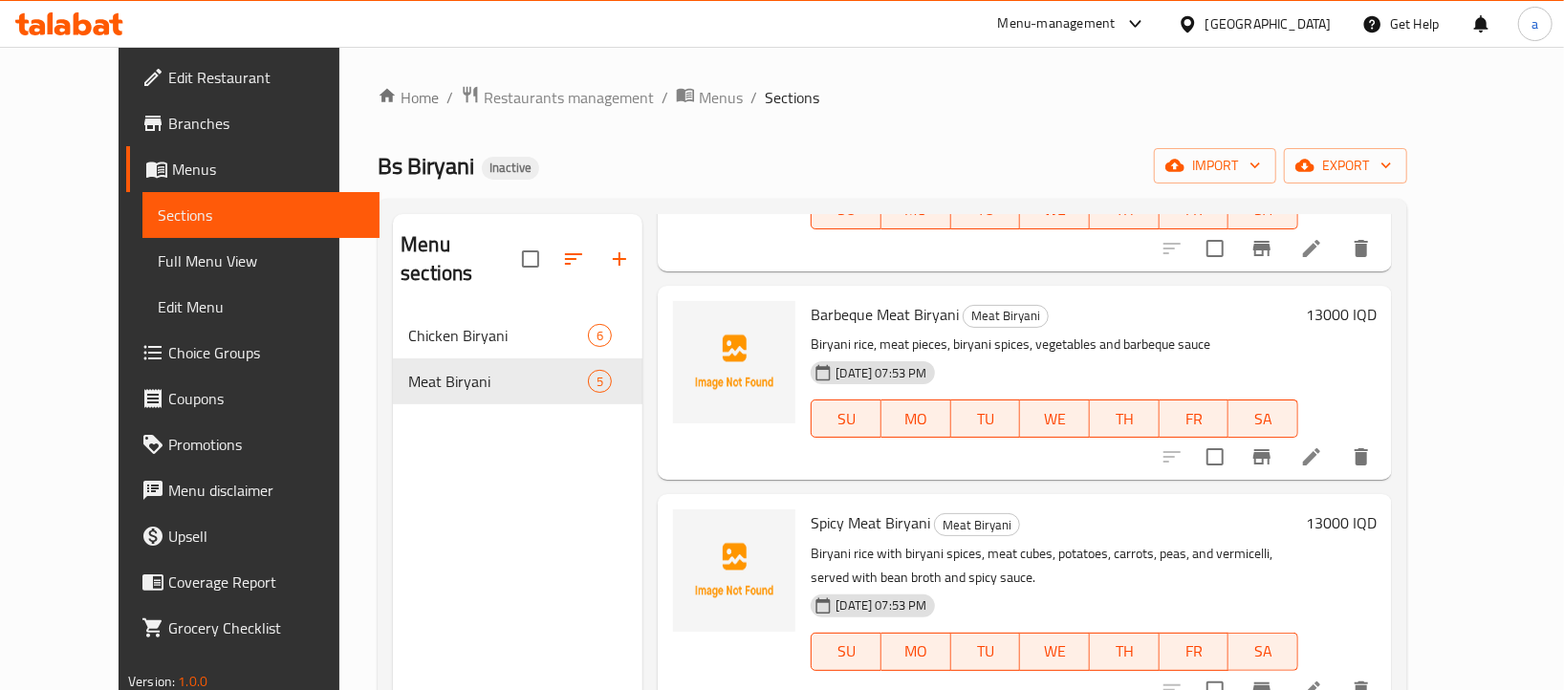
scroll to position [472, 0]
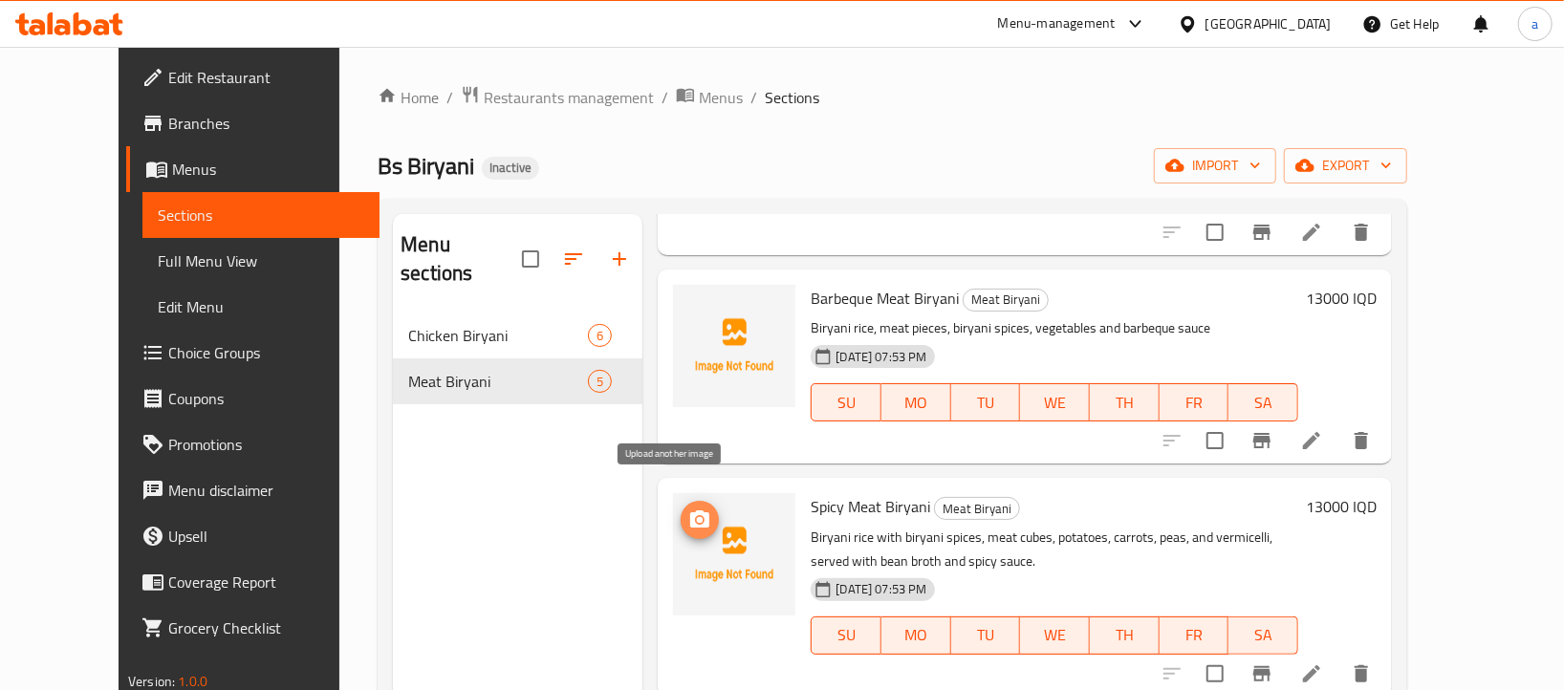
click at [681, 501] on button "upload picture" at bounding box center [700, 520] width 38 height 38
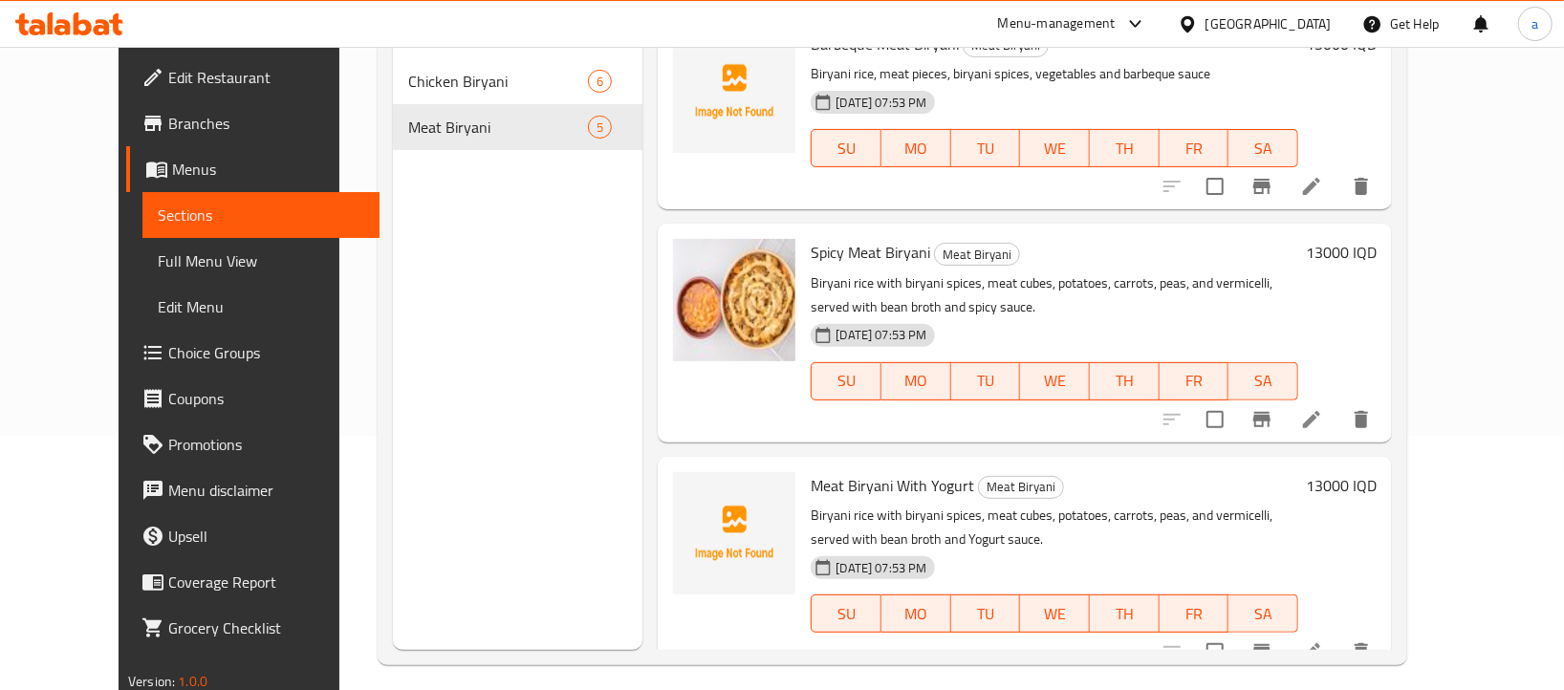
scroll to position [269, 0]
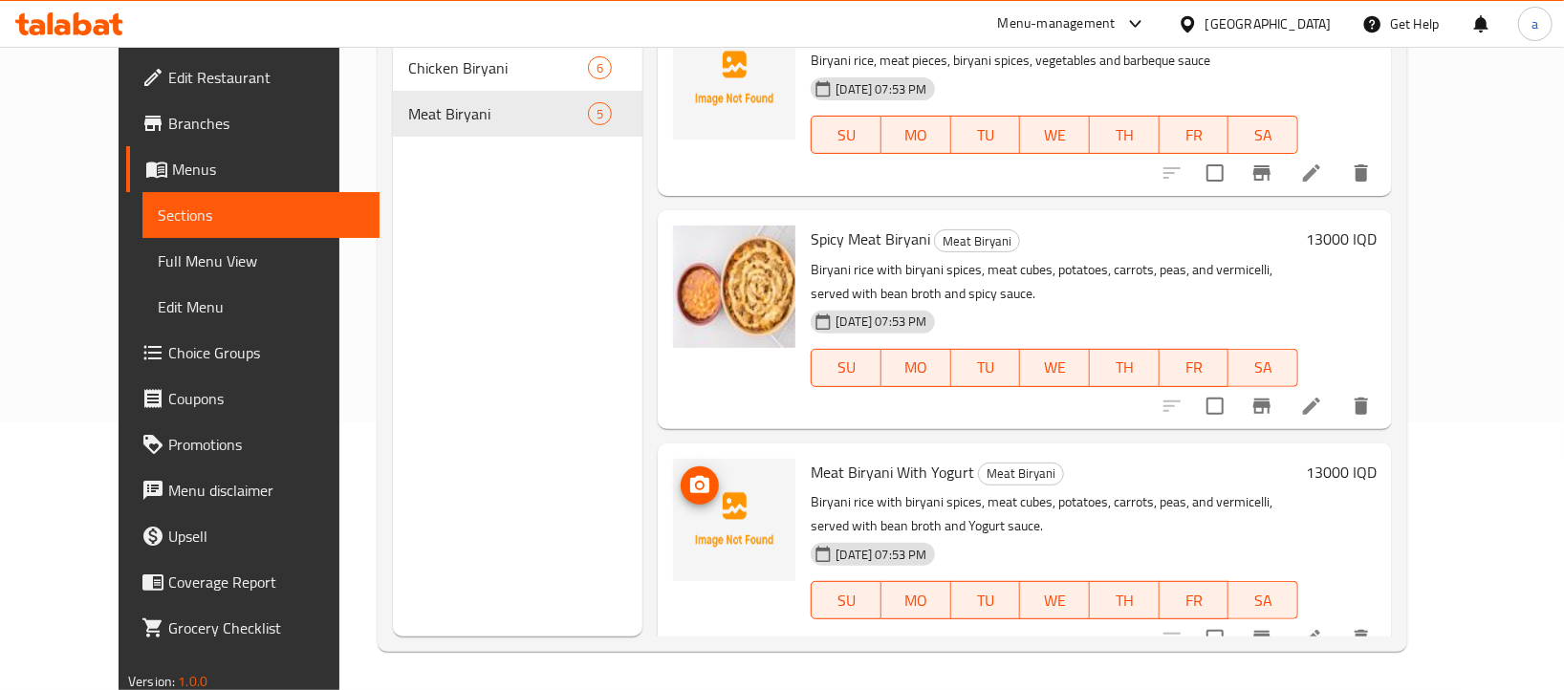
click at [690, 476] on icon "upload picture" at bounding box center [699, 484] width 19 height 17
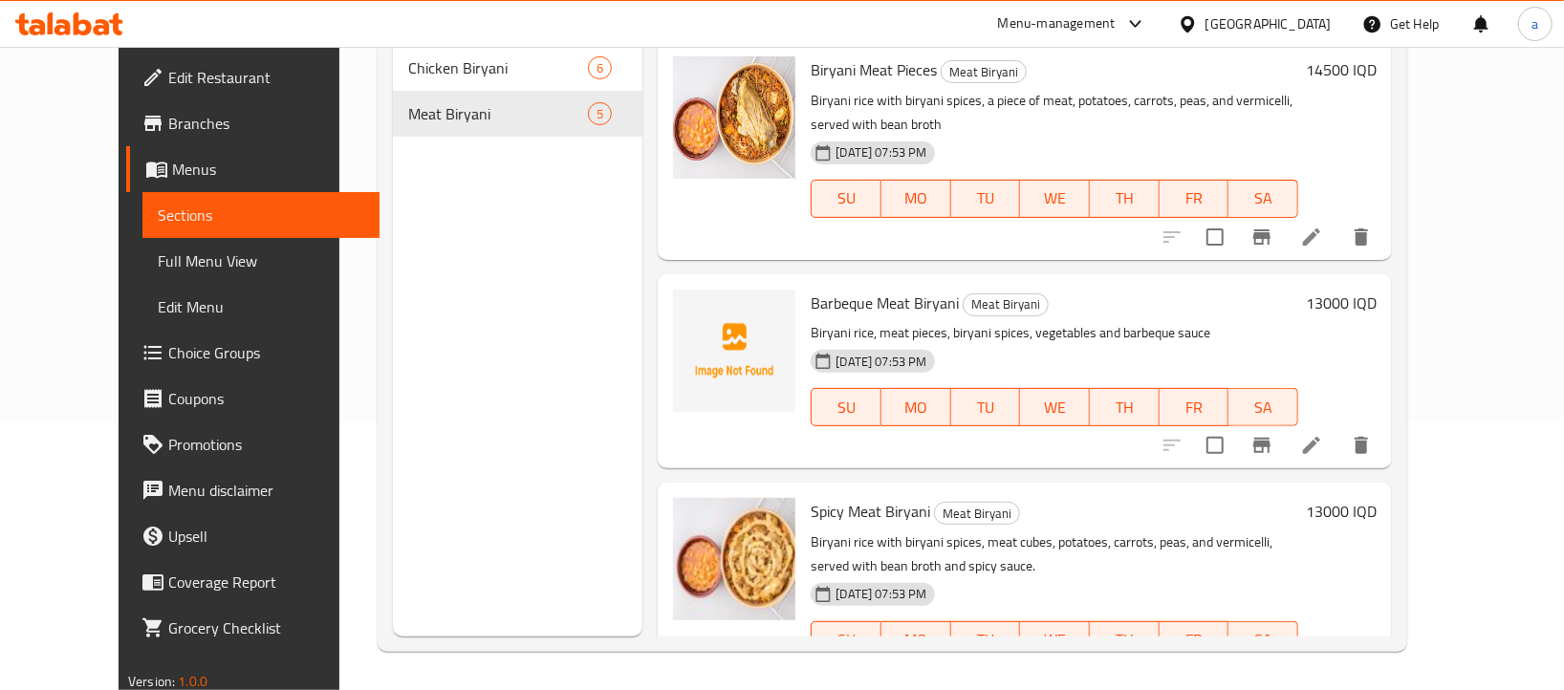
scroll to position [0, 0]
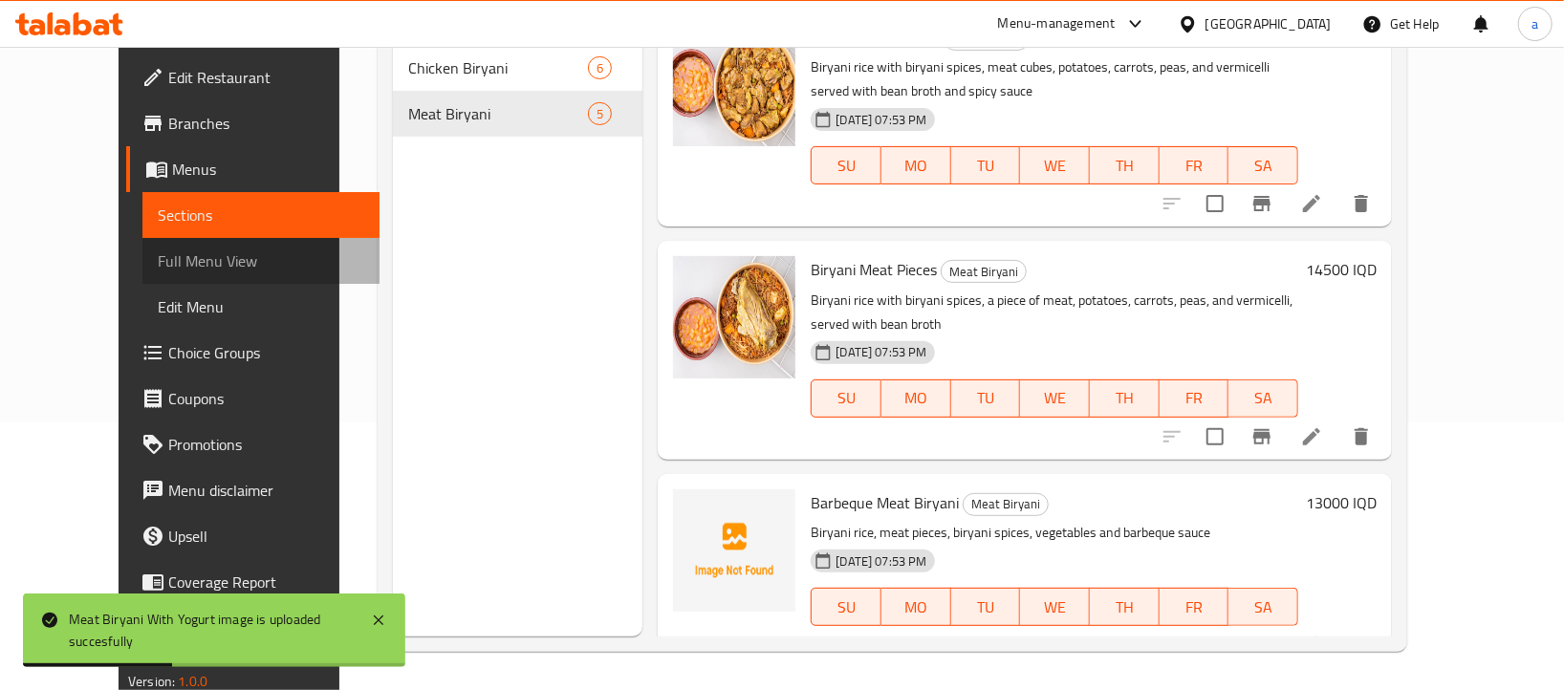
click at [200, 243] on link "Full Menu View" at bounding box center [260, 261] width 237 height 46
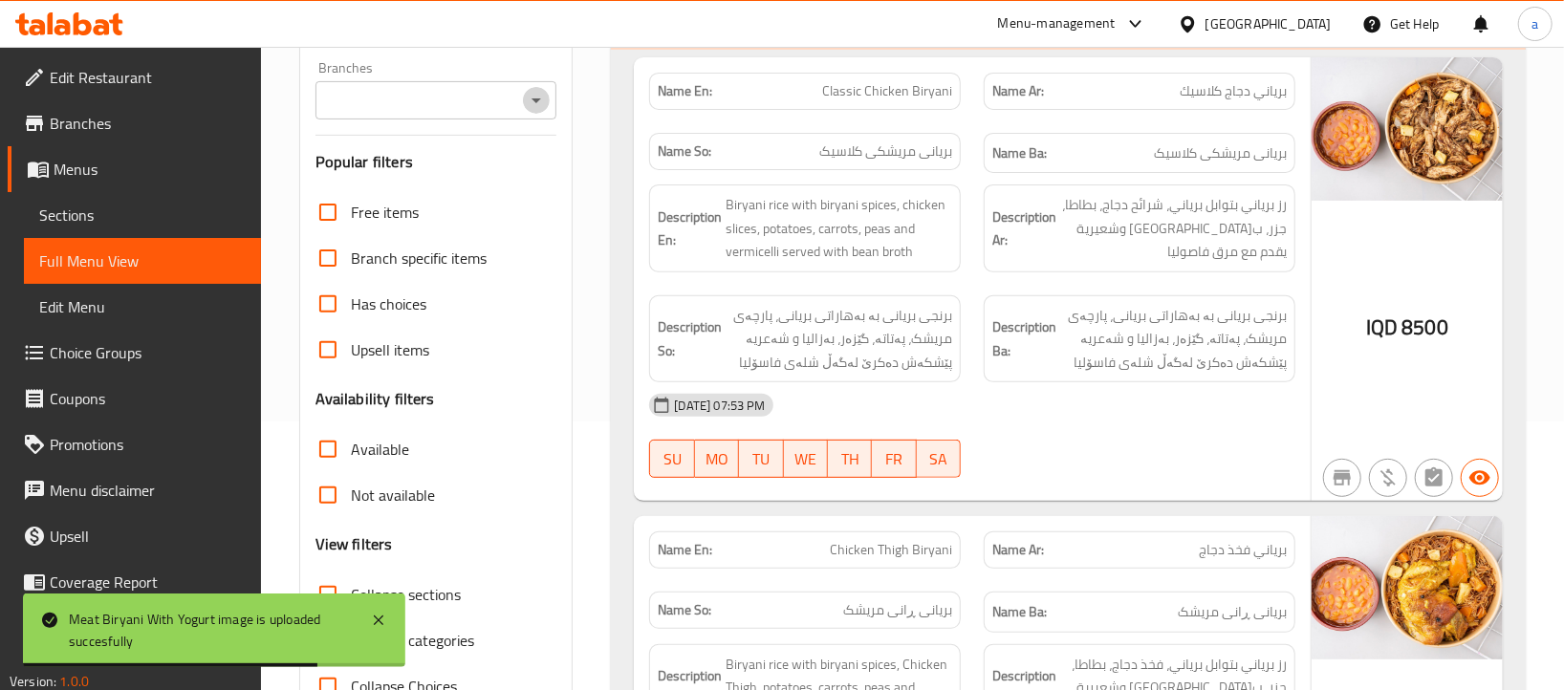
click at [542, 110] on icon "Open" at bounding box center [536, 100] width 23 height 23
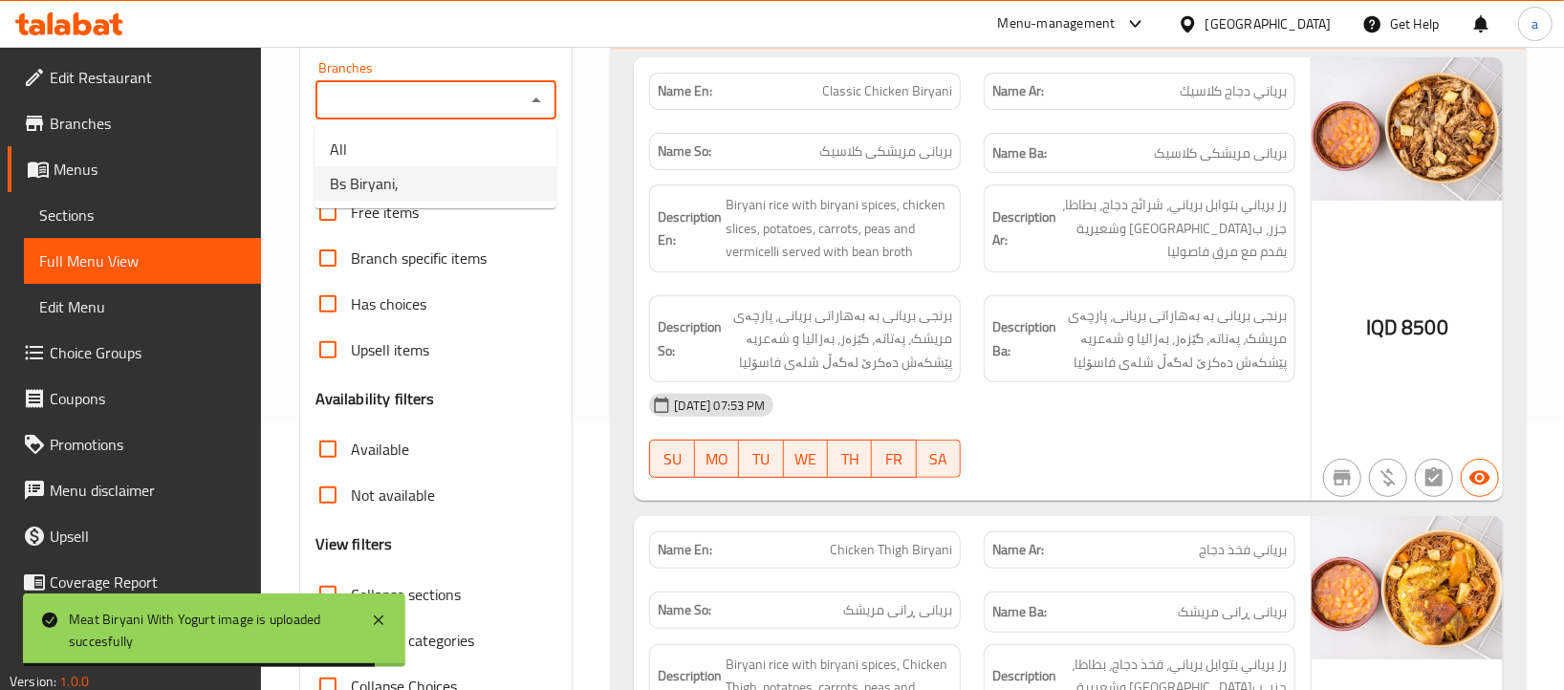
click at [505, 195] on li "Bs Biryani," at bounding box center [436, 183] width 242 height 34
type input "Bs Biryani,"
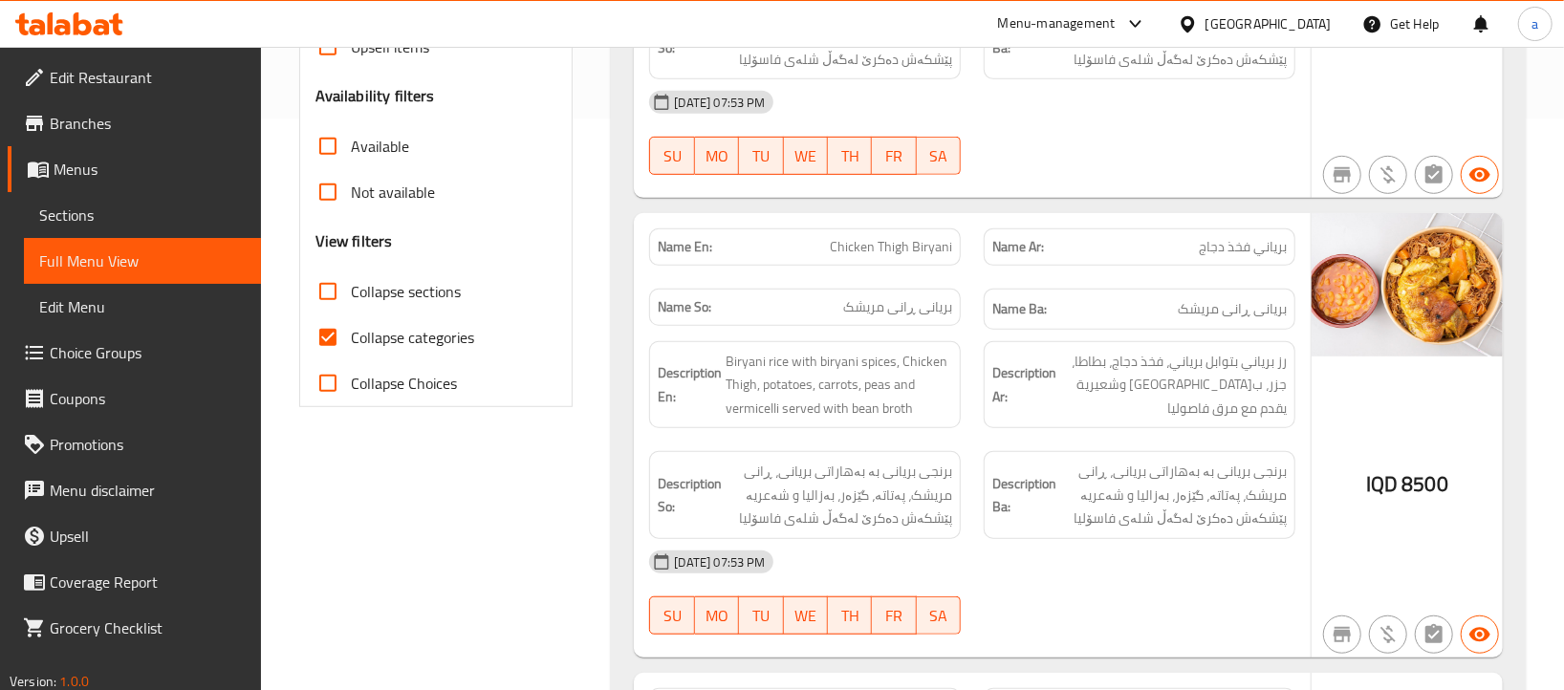
scroll to position [608, 0]
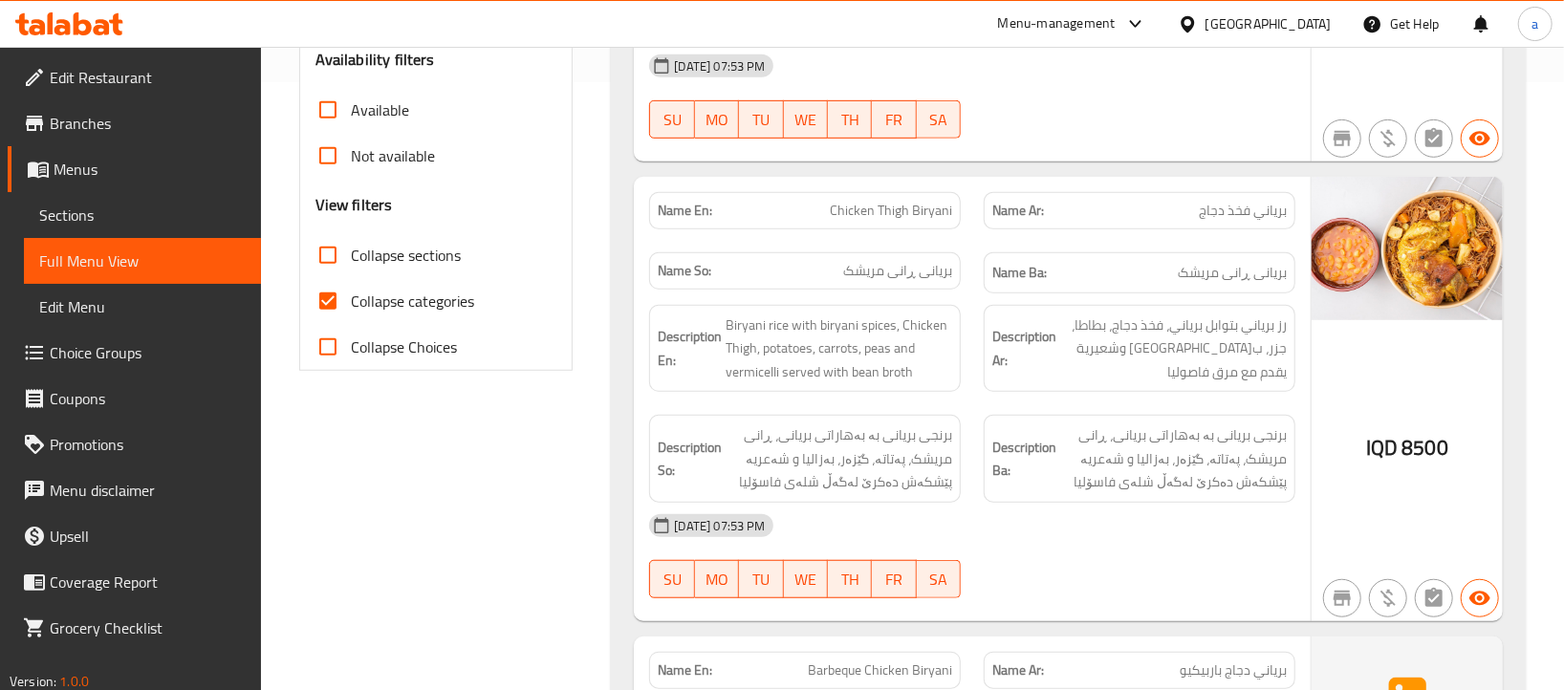
click at [368, 294] on span "Collapse categories" at bounding box center [412, 301] width 123 height 23
click at [351, 294] on input "Collapse categories" at bounding box center [328, 301] width 46 height 46
checkbox input "false"
click at [331, 253] on input "Collapse sections" at bounding box center [328, 255] width 46 height 46
checkbox input "true"
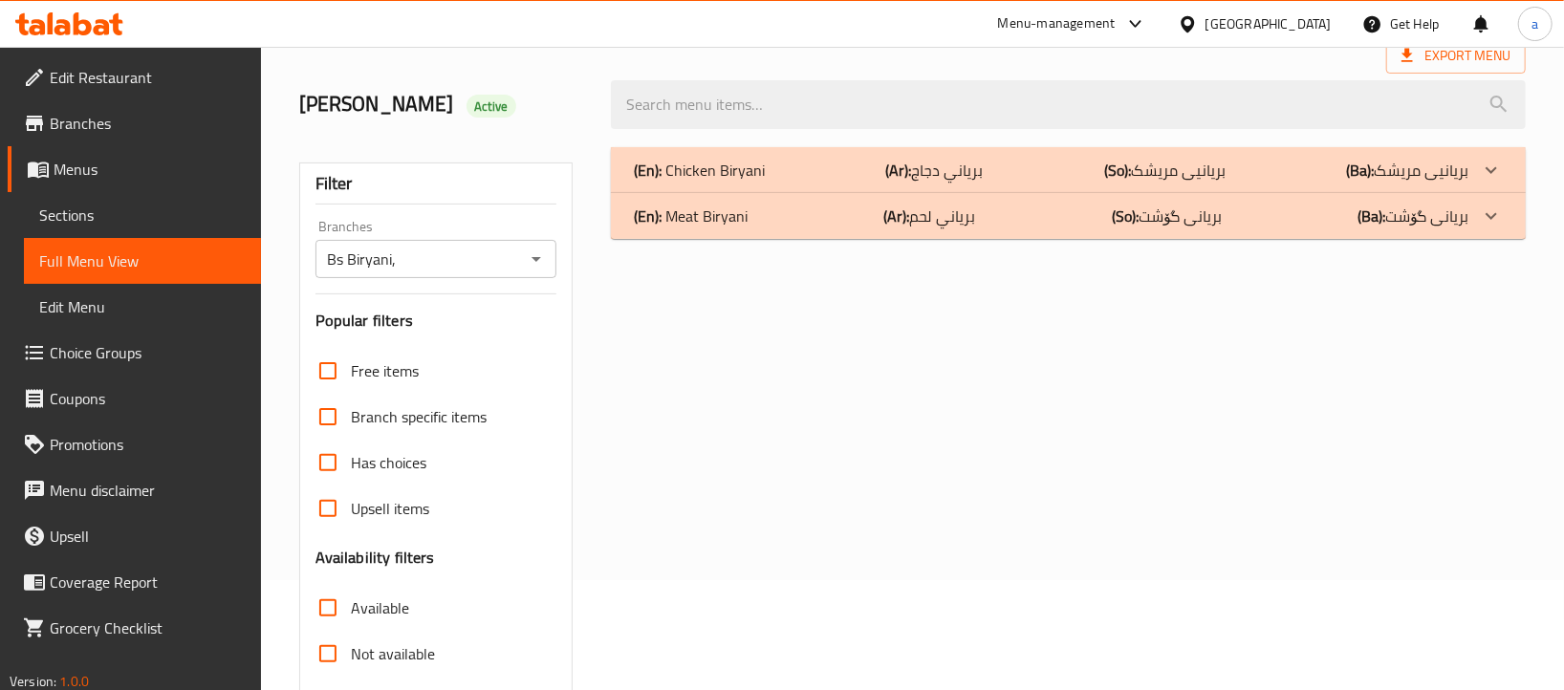
scroll to position [0, 0]
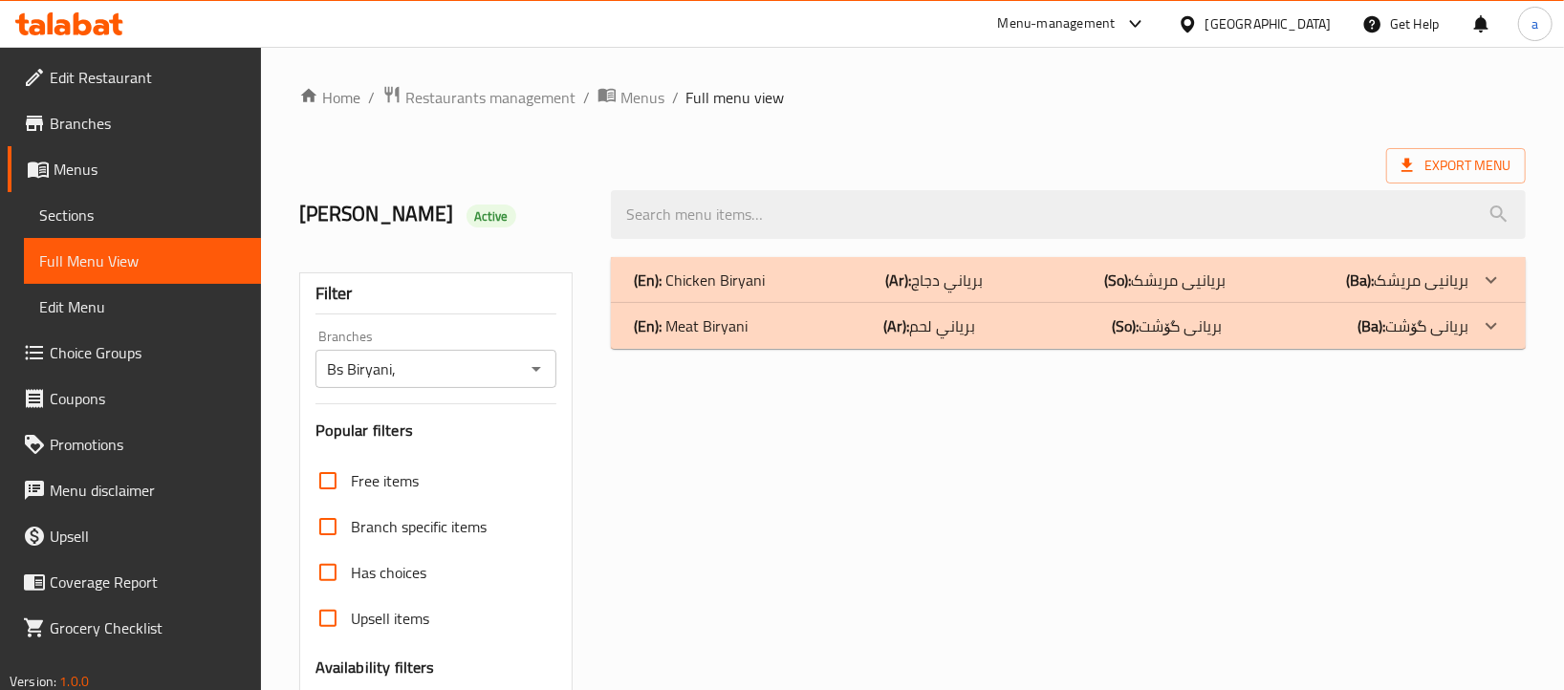
click at [1487, 292] on icon at bounding box center [1491, 280] width 23 height 23
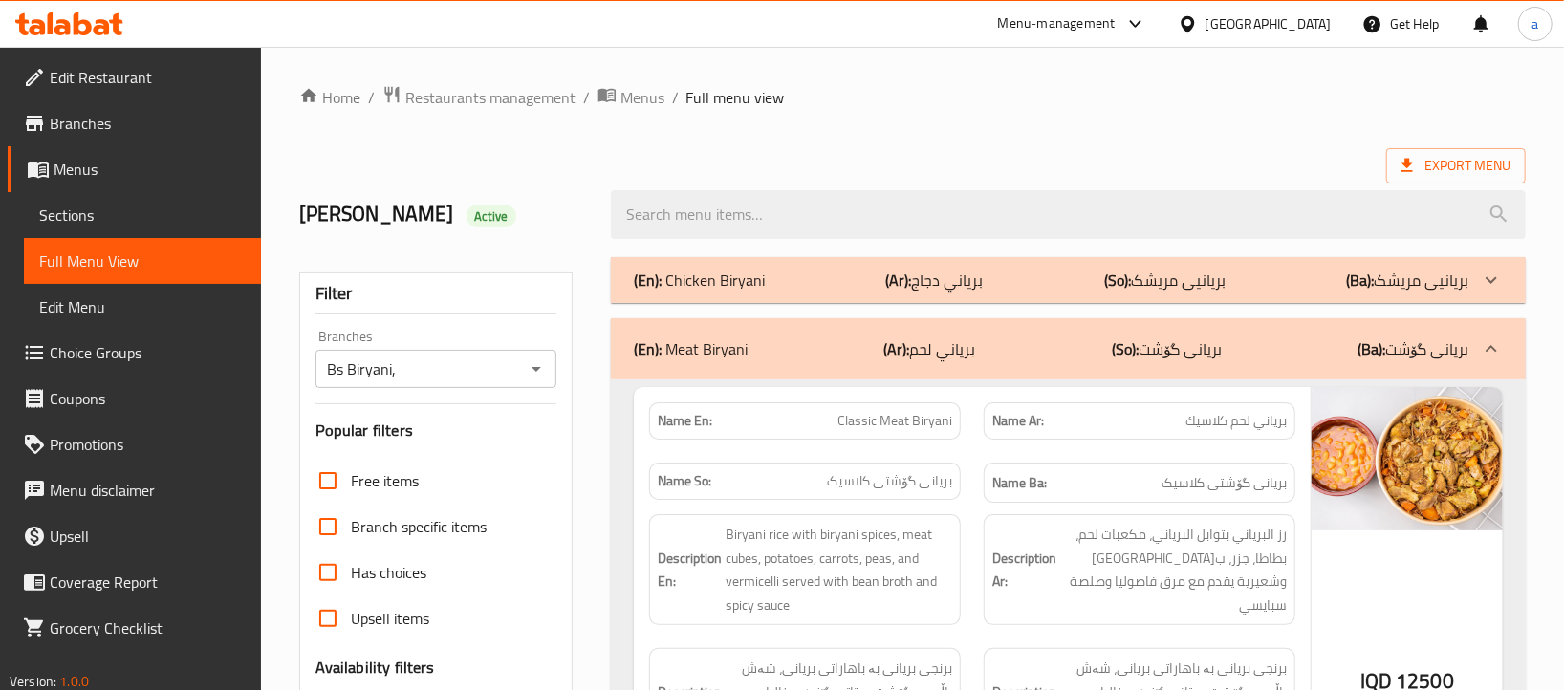
click at [1484, 285] on icon at bounding box center [1491, 280] width 23 height 23
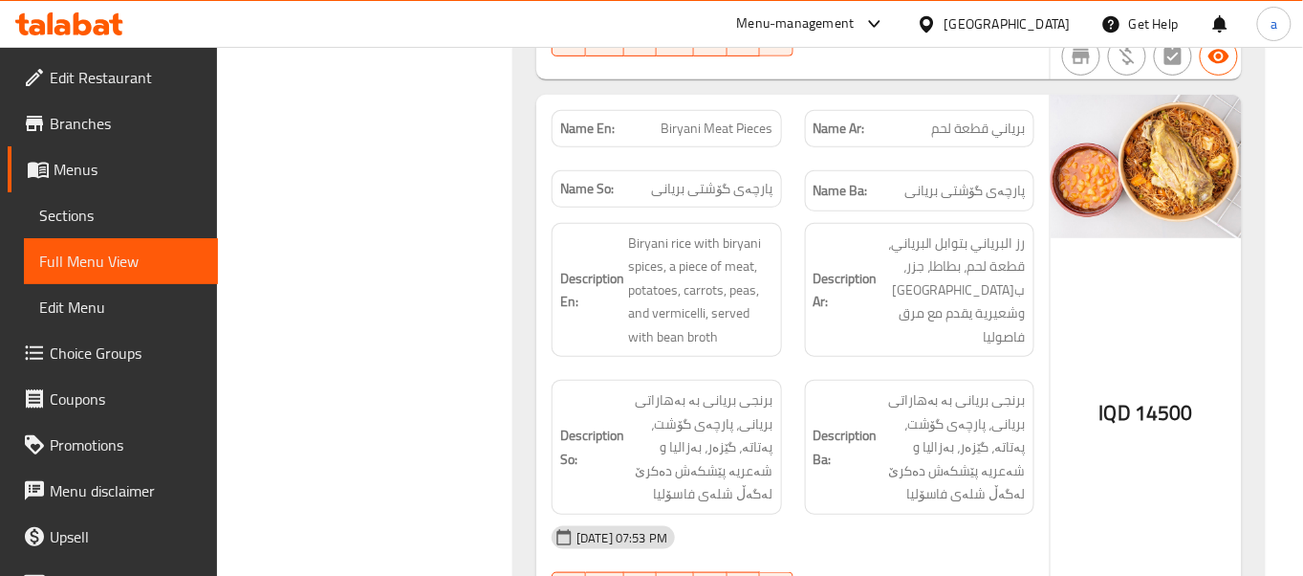
scroll to position [4362, 0]
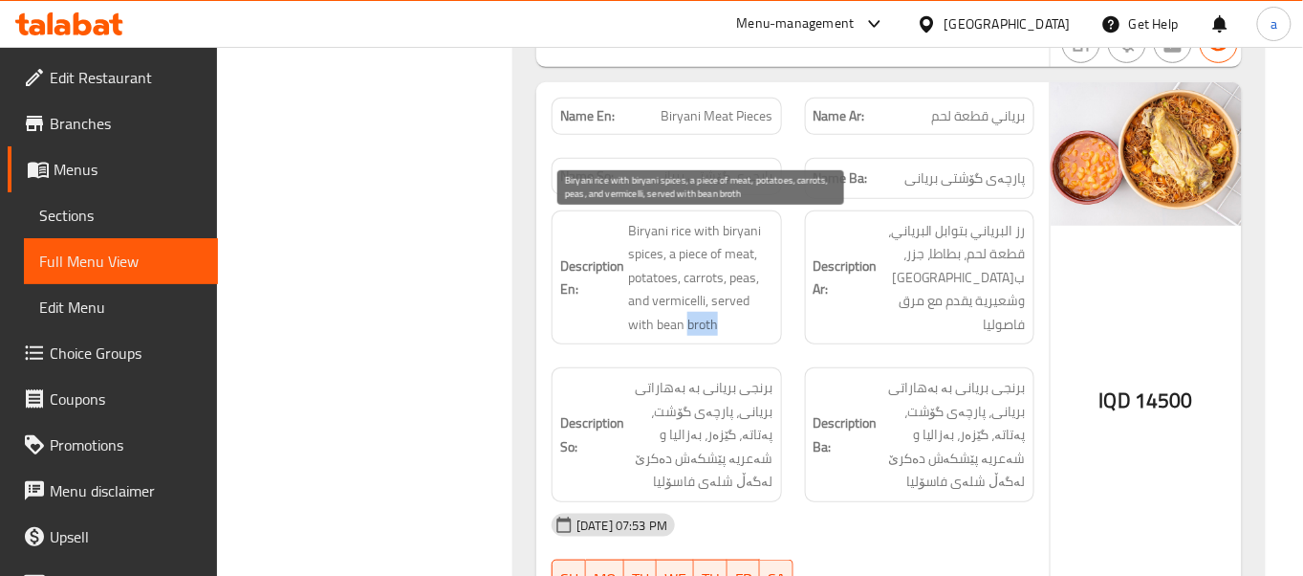
drag, startPoint x: 739, startPoint y: 318, endPoint x: 688, endPoint y: 323, distance: 50.9
click at [688, 323] on span "Biryani rice with biryani spices, a piece of meat, potatoes, carrots, peas, and…" at bounding box center [700, 278] width 144 height 118
click at [740, 277] on span "Biryani rice with biryani spices, a piece of meat, potatoes, carrots, peas, and…" at bounding box center [700, 278] width 144 height 118
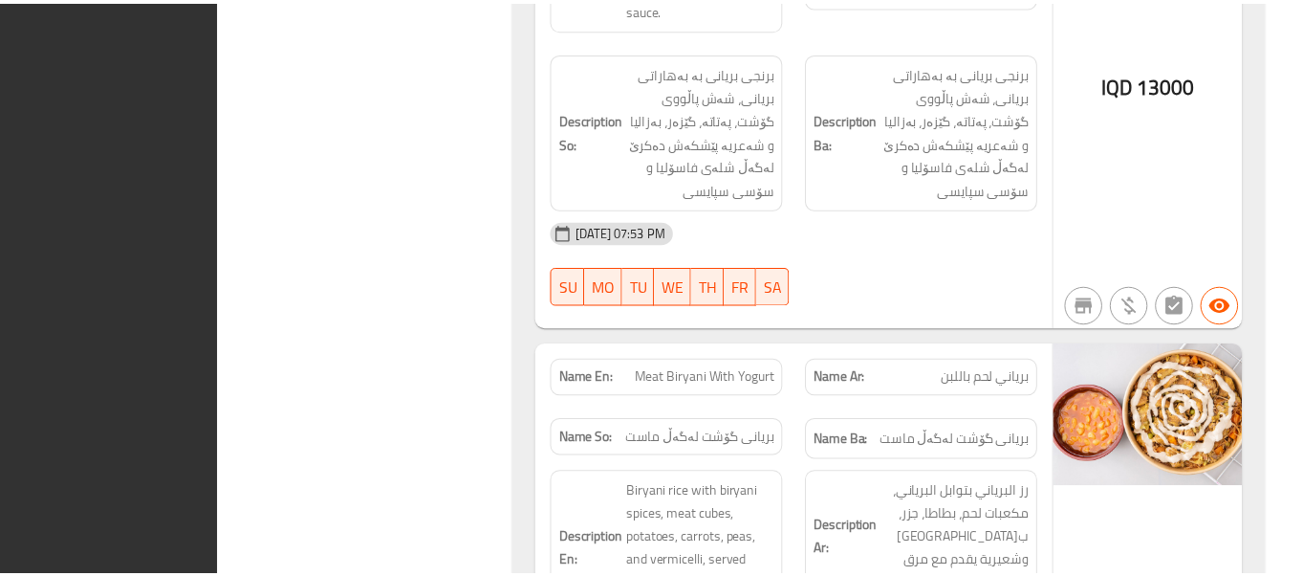
scroll to position [6094, 0]
